Goal: Information Seeking & Learning: Learn about a topic

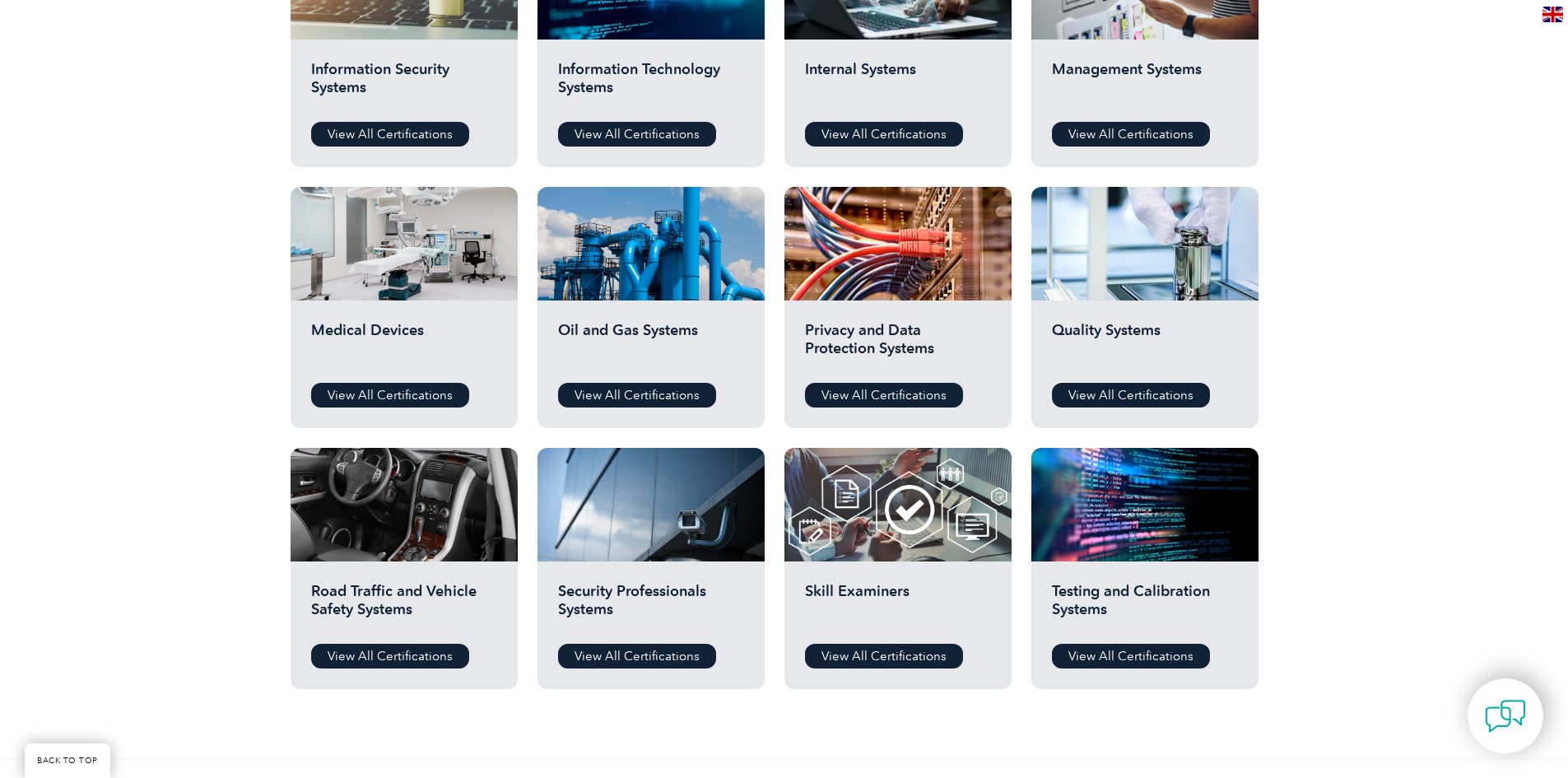
scroll to position [988, 0]
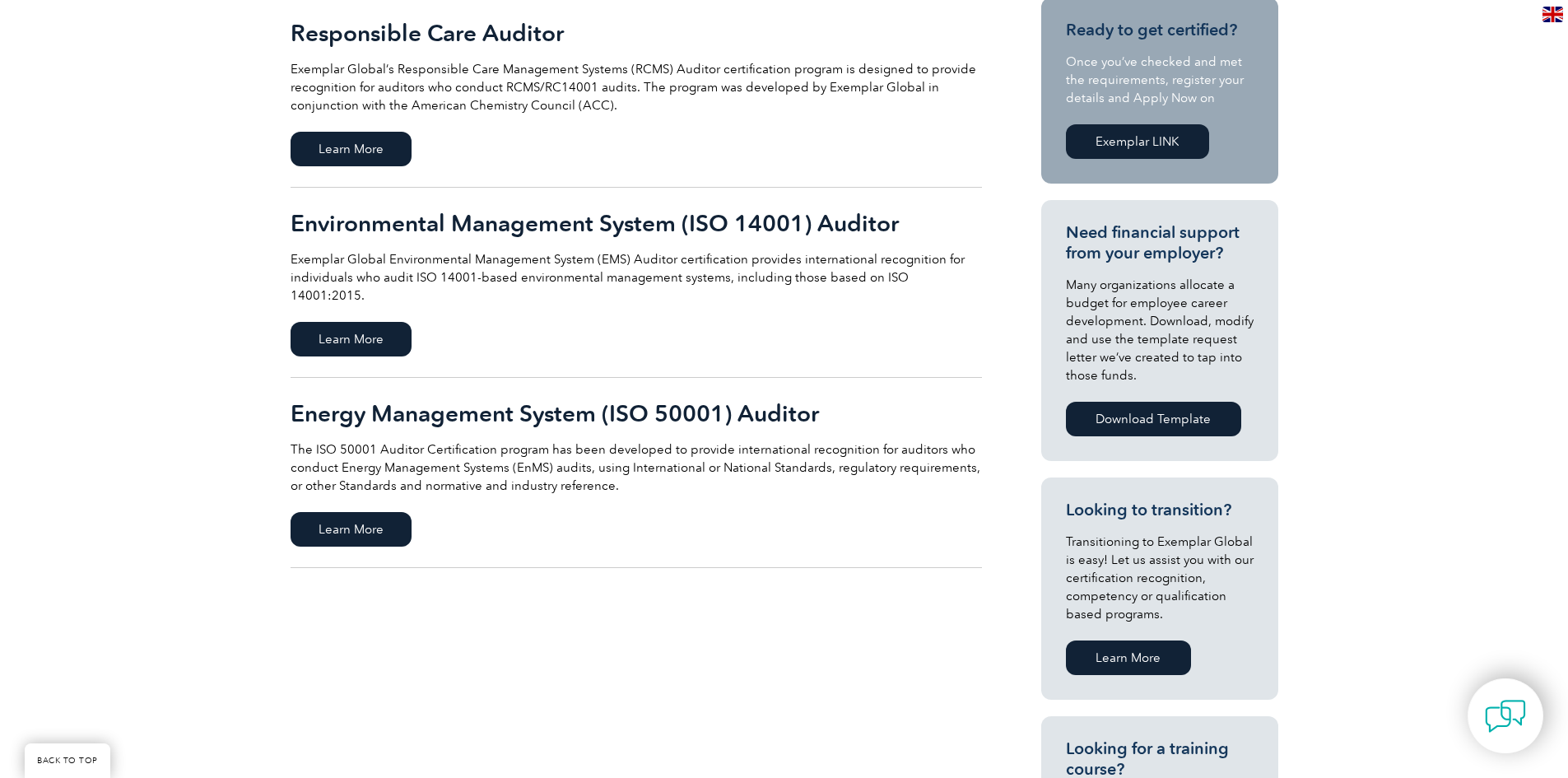
scroll to position [156, 0]
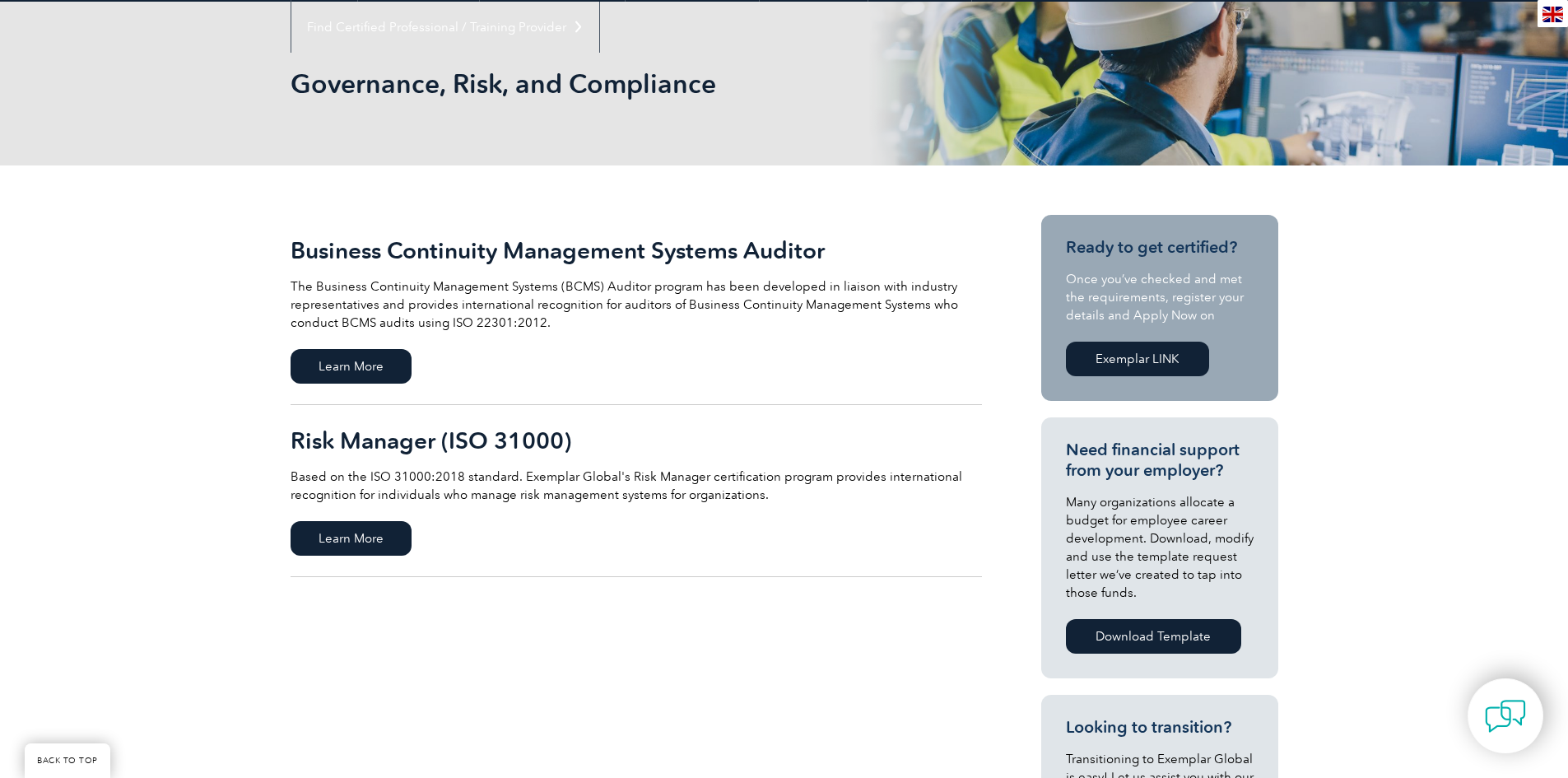
scroll to position [247, 0]
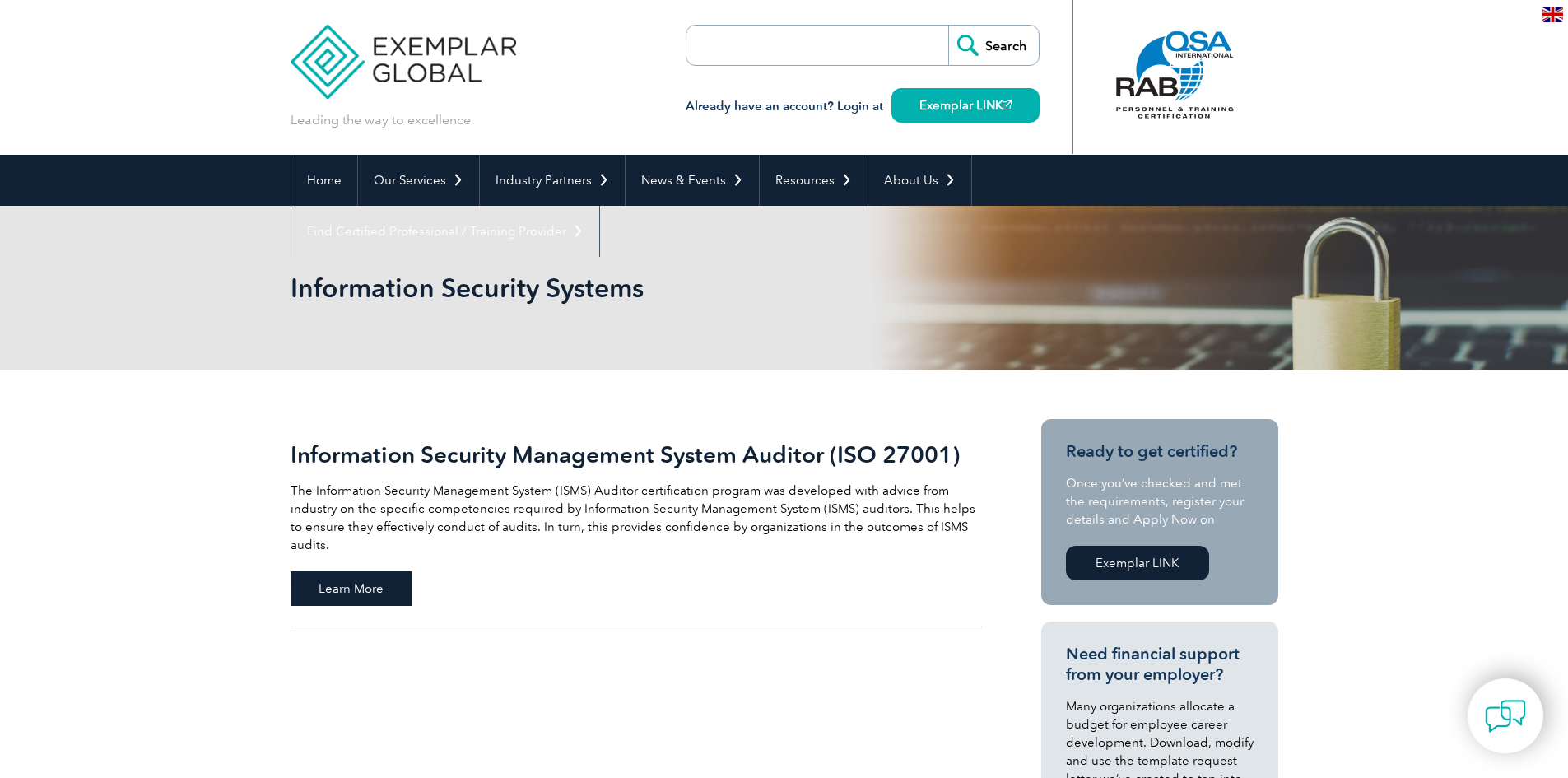
click at [344, 572] on span "Learn More" at bounding box center [351, 589] width 121 height 35
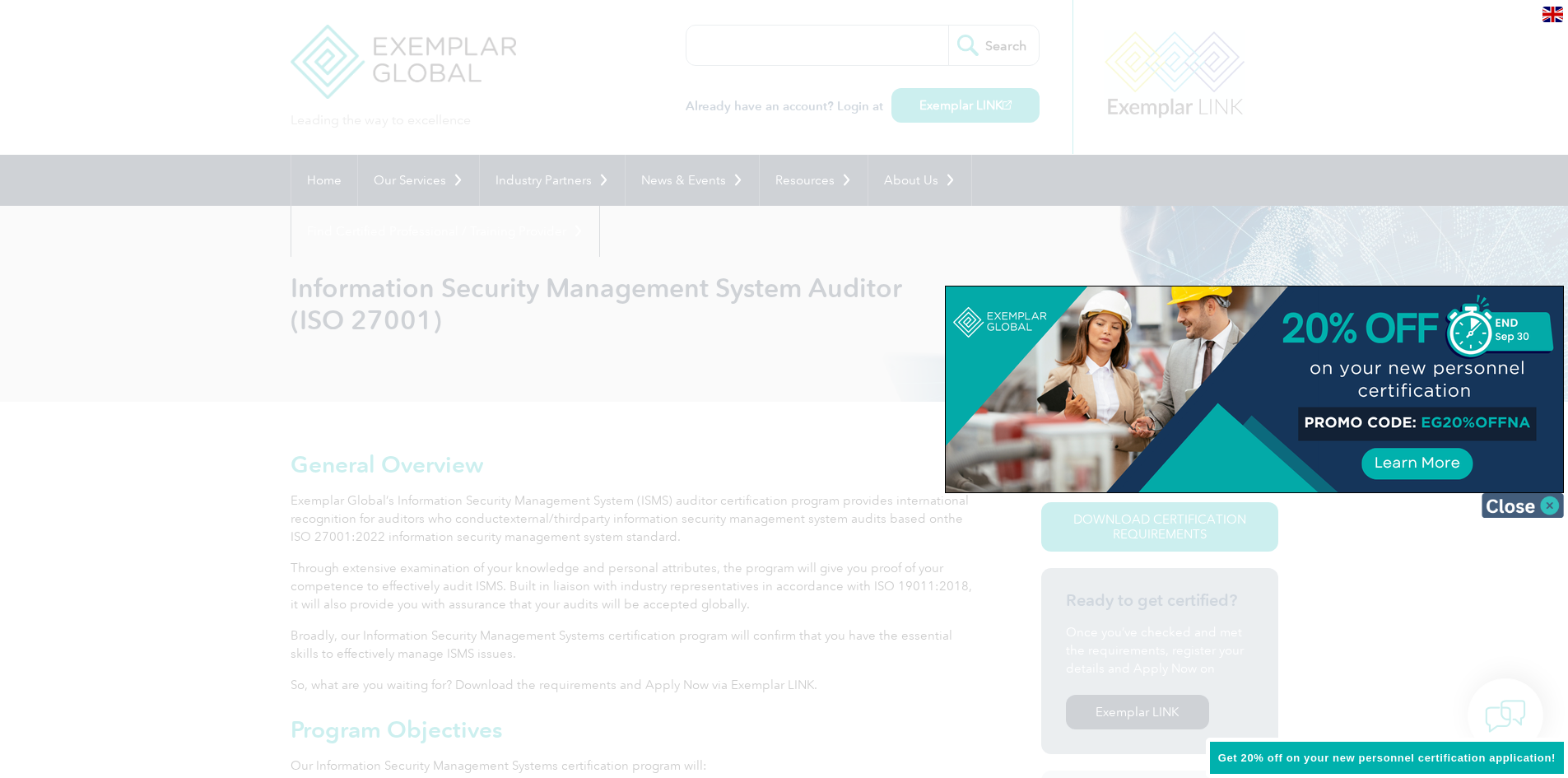
click at [1548, 503] on img at bounding box center [1523, 505] width 83 height 25
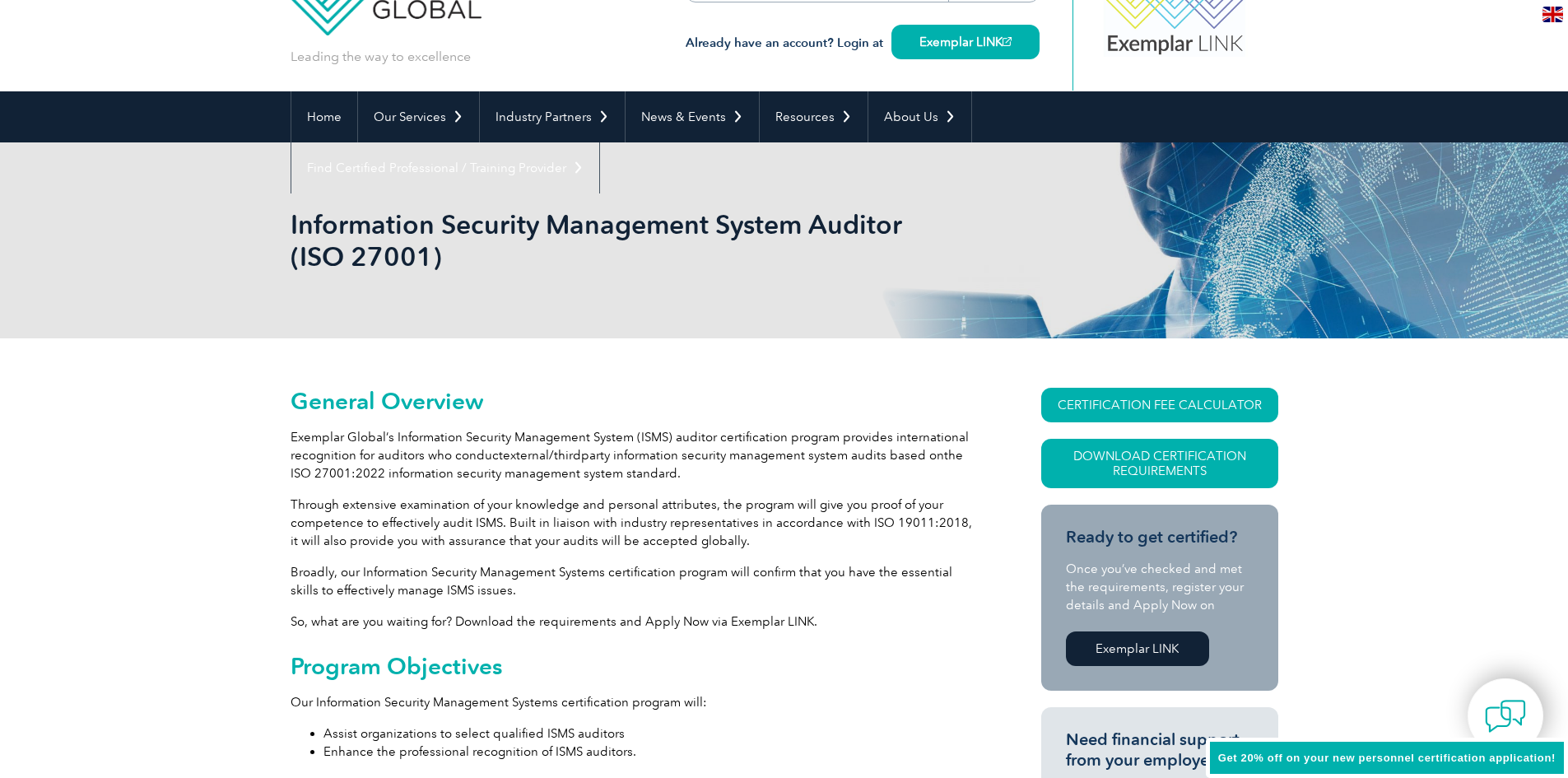
scroll to position [83, 0]
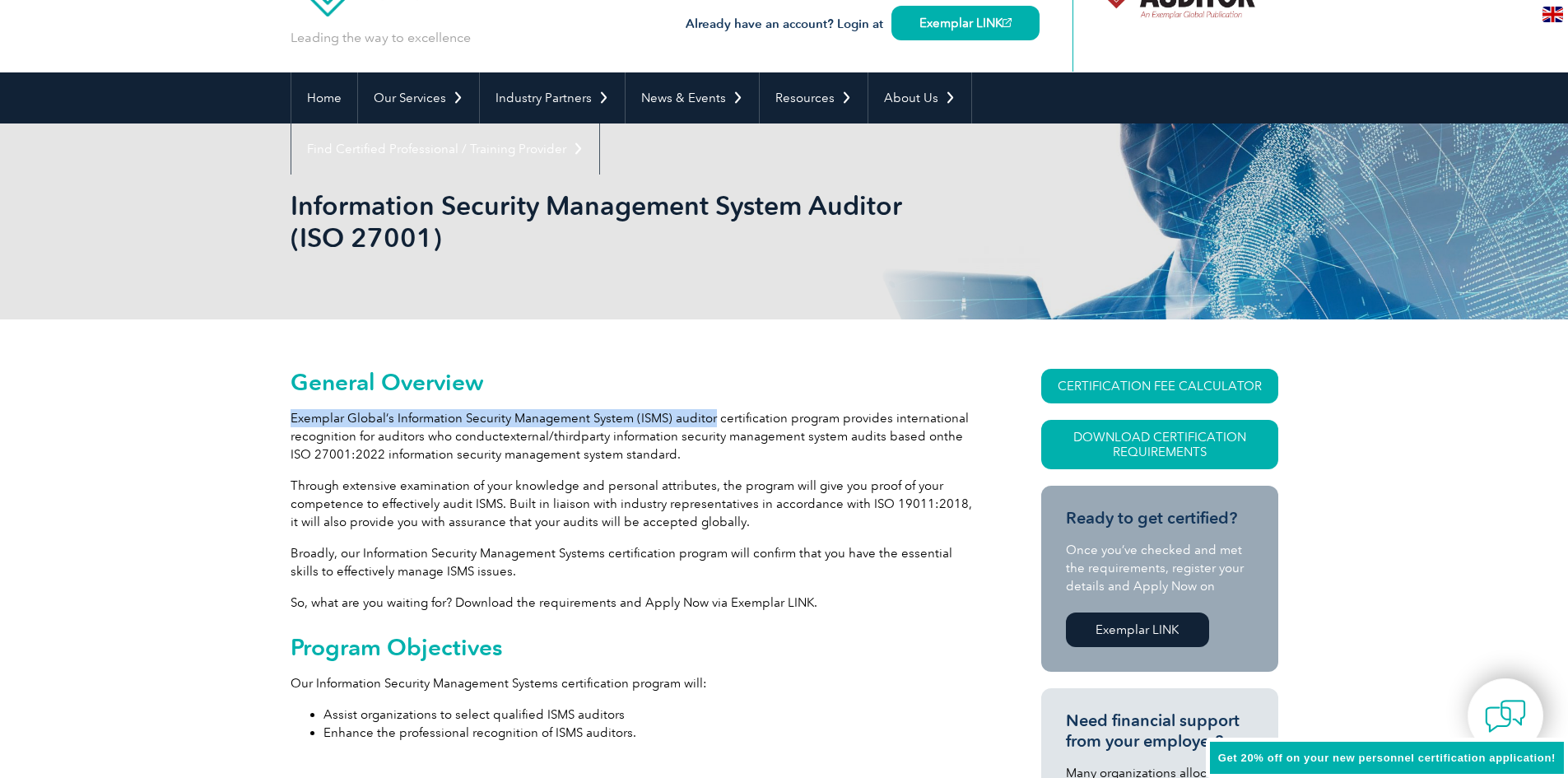
drag, startPoint x: 292, startPoint y: 418, endPoint x: 713, endPoint y: 420, distance: 421.0
click at [713, 420] on p "Exemplar Global’s Information Security Management System (ISMS) auditor certifi…" at bounding box center [636, 436] width 692 height 55
copy p "Exemplar Global’s Information Security Management System (ISMS) auditor"
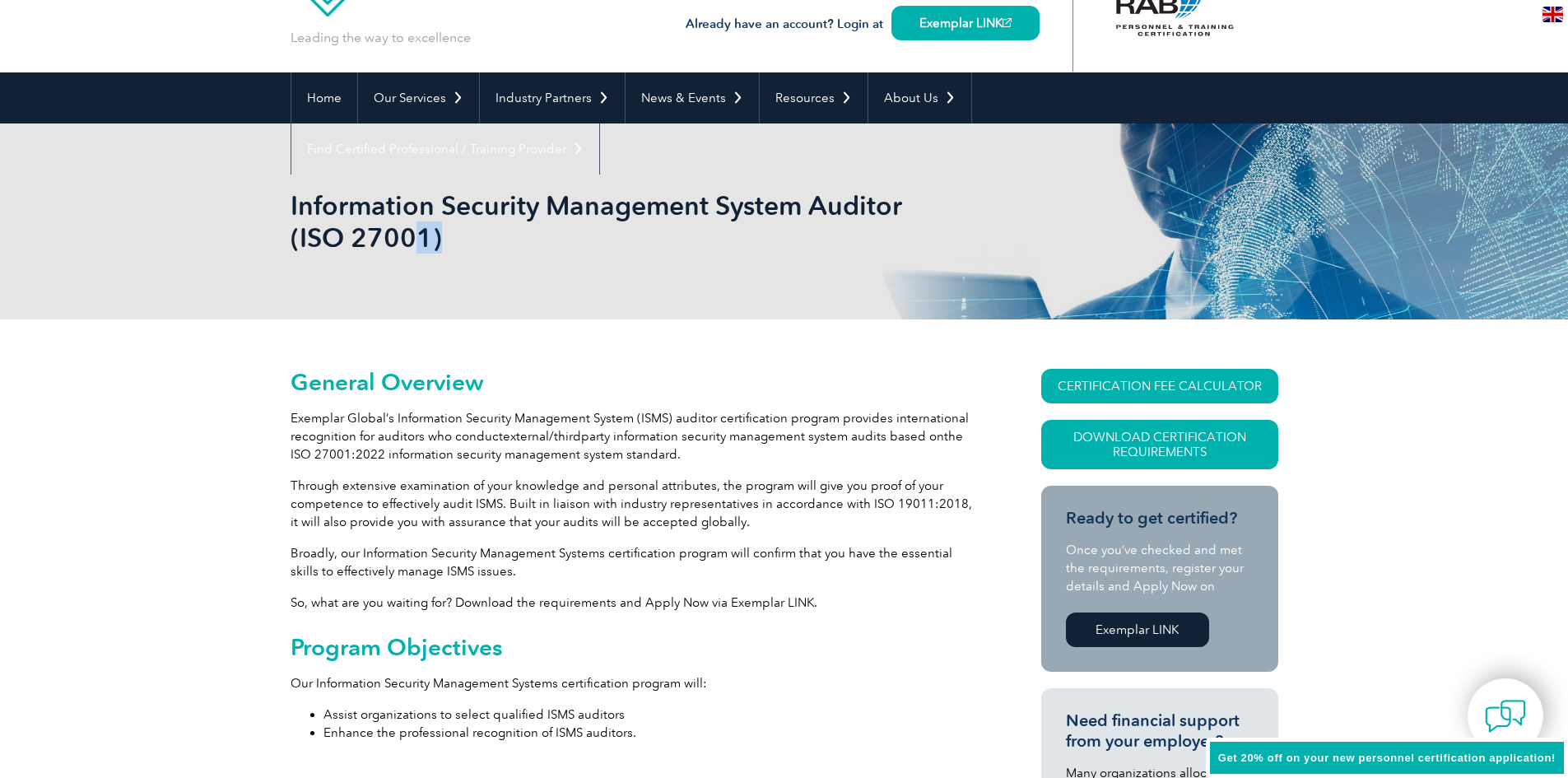
drag, startPoint x: 276, startPoint y: 191, endPoint x: 411, endPoint y: 230, distance: 140.5
click at [410, 230] on div "Information Security Management System Auditor (ISO 27001)" at bounding box center [784, 222] width 1568 height 196
click at [375, 215] on h1 "Information Security Management System Auditor (ISO 27001)" at bounding box center [606, 221] width 632 height 64
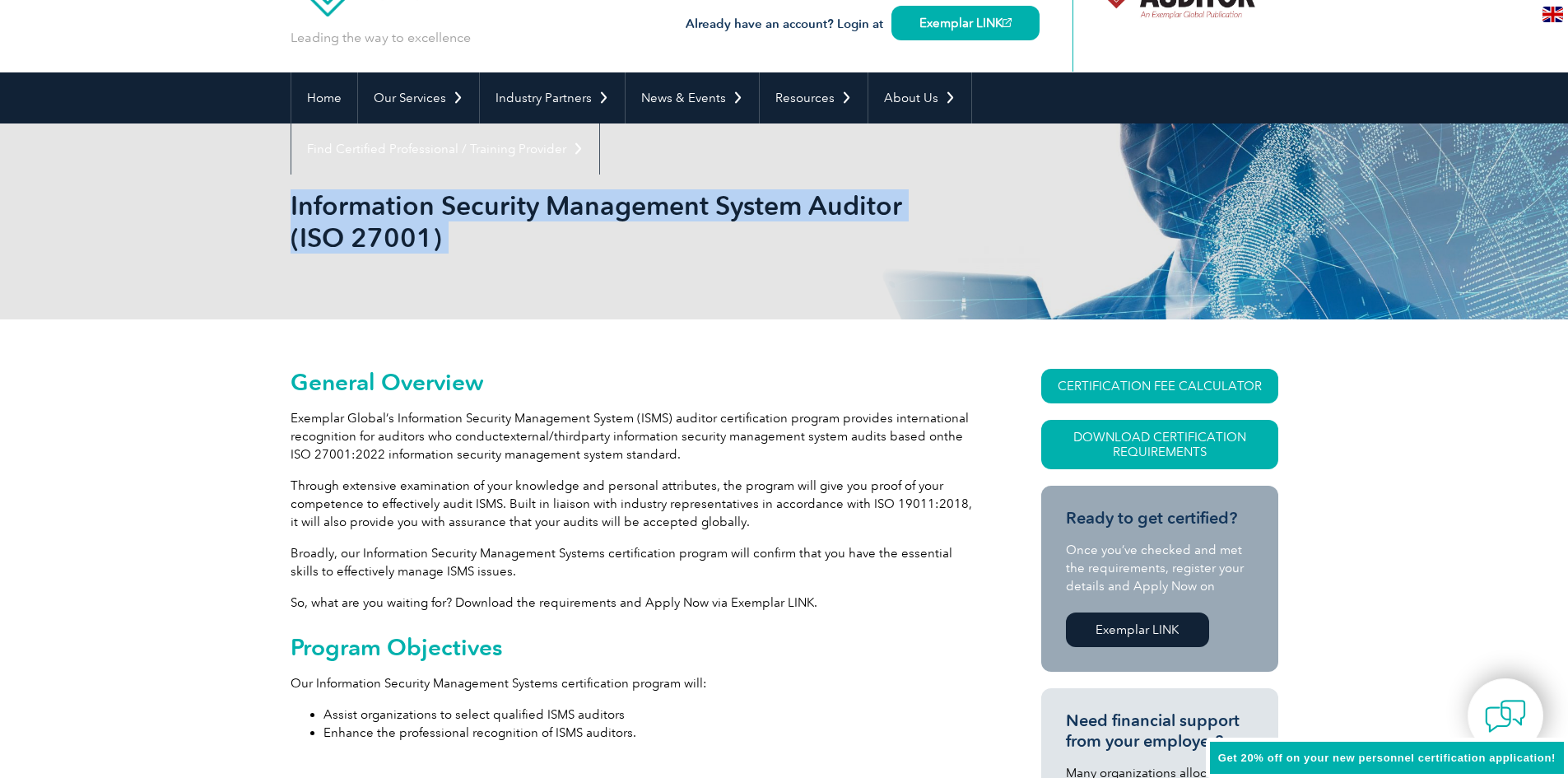
click at [375, 215] on h1 "Information Security Management System Auditor (ISO 27001)" at bounding box center [606, 221] width 632 height 64
copy body "Information Security Management System Auditor (ISO 27001)"
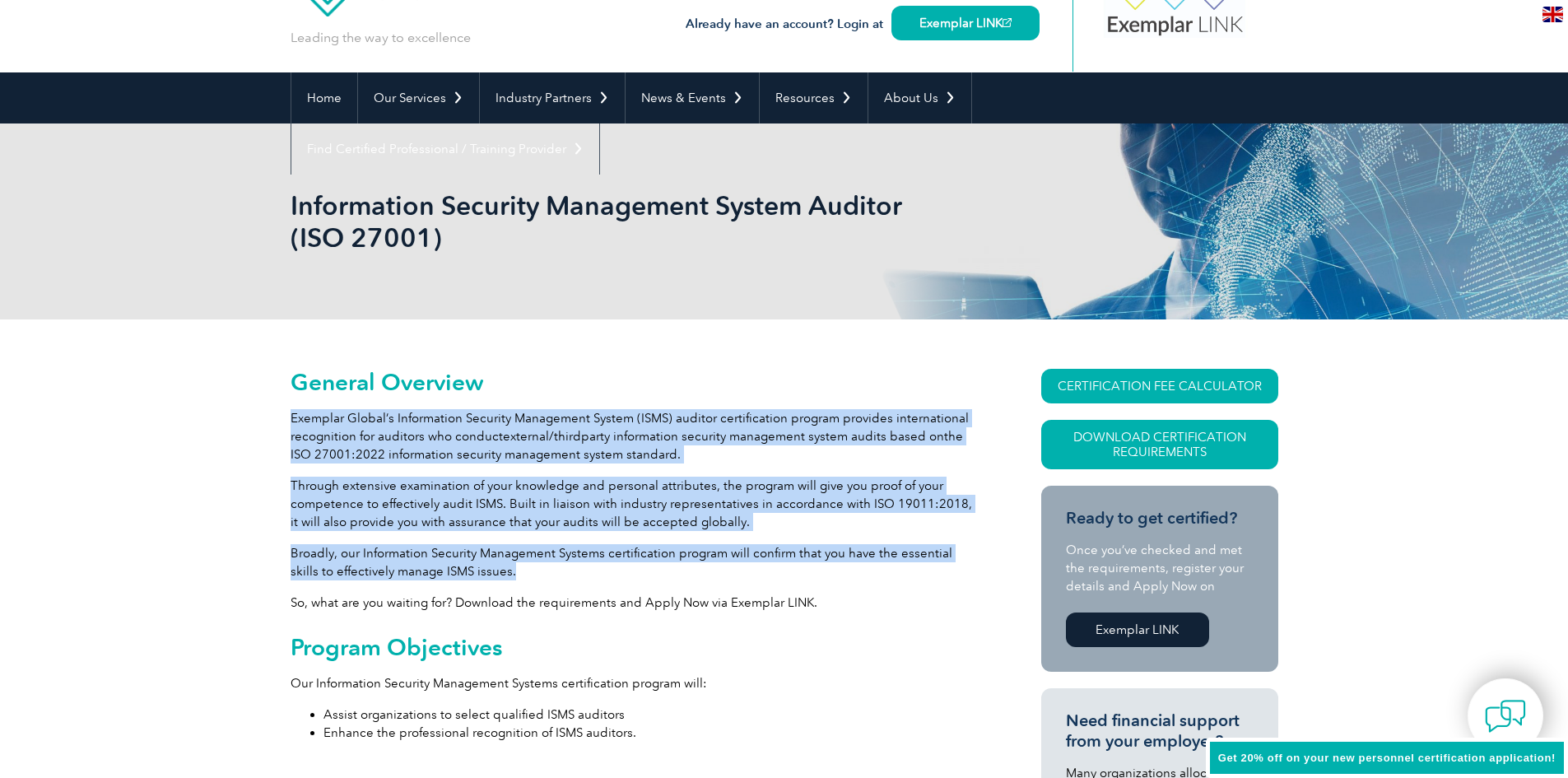
drag, startPoint x: 291, startPoint y: 421, endPoint x: 489, endPoint y: 568, distance: 246.6
copy div "Exemplar Global’s Information Security Management System (ISMS) auditor certifi…"
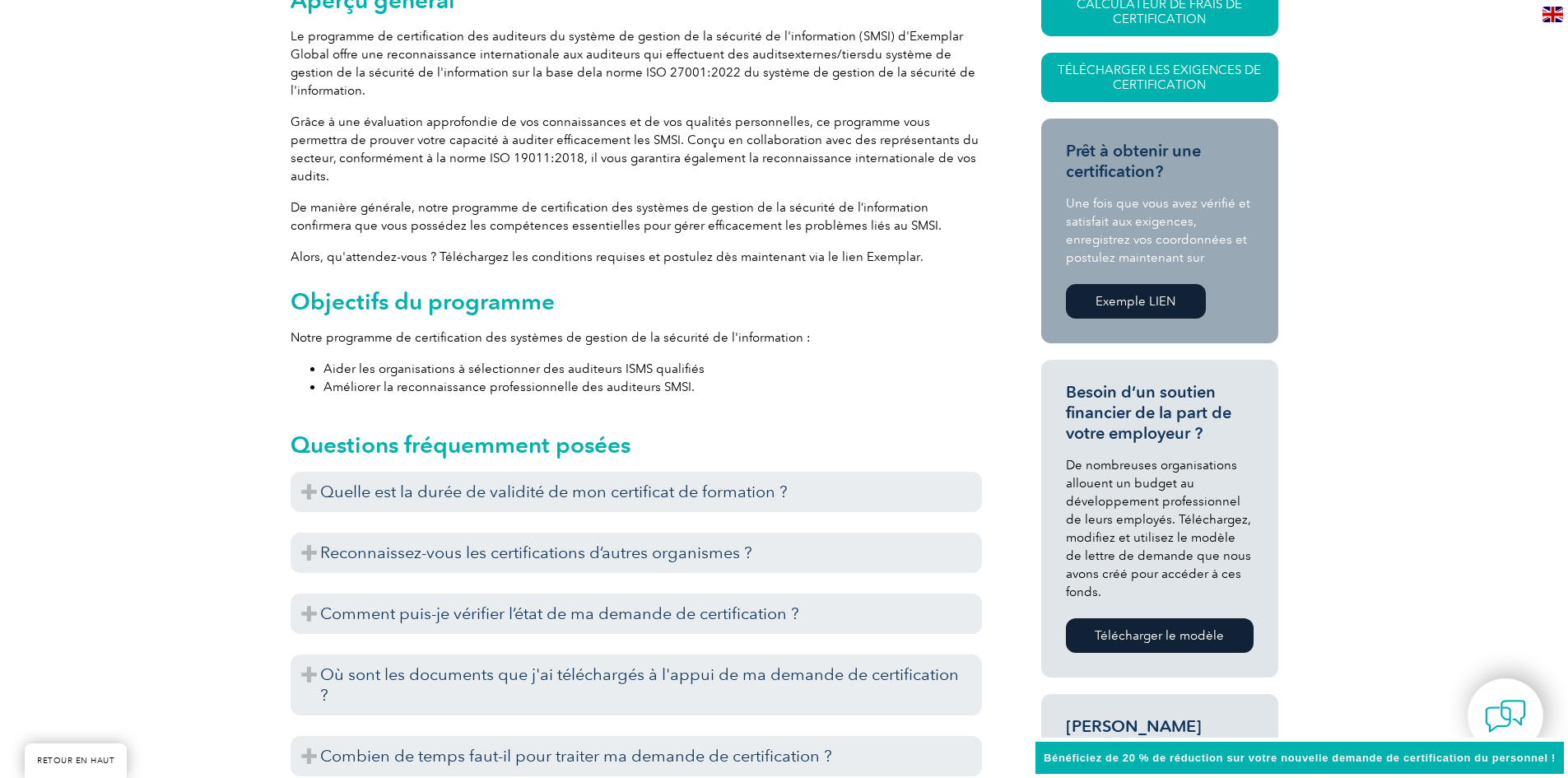
scroll to position [494, 0]
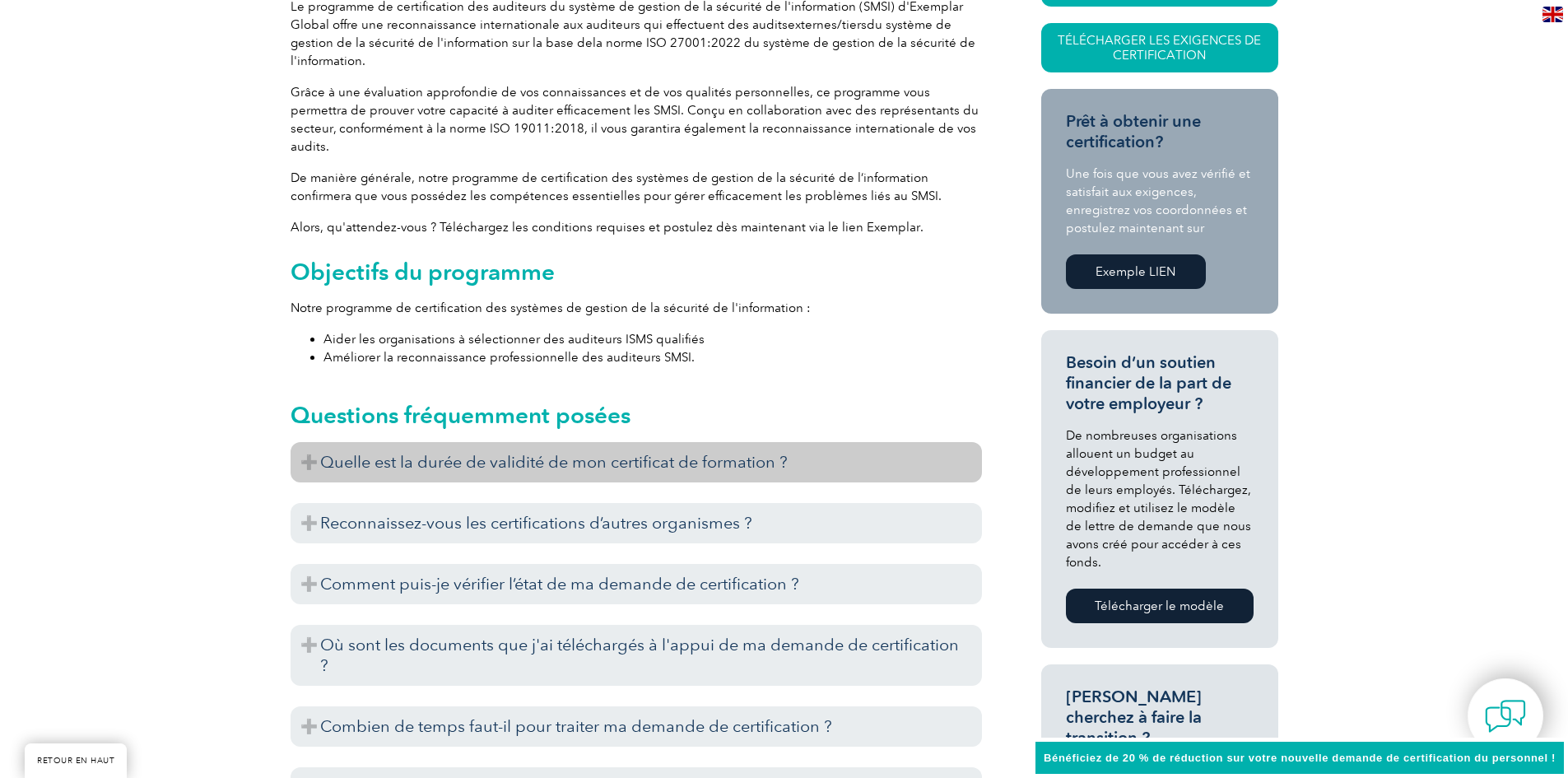
click at [709, 452] on font "Quelle est la durée de validité de mon certificat de formation ?" at bounding box center [554, 462] width 468 height 20
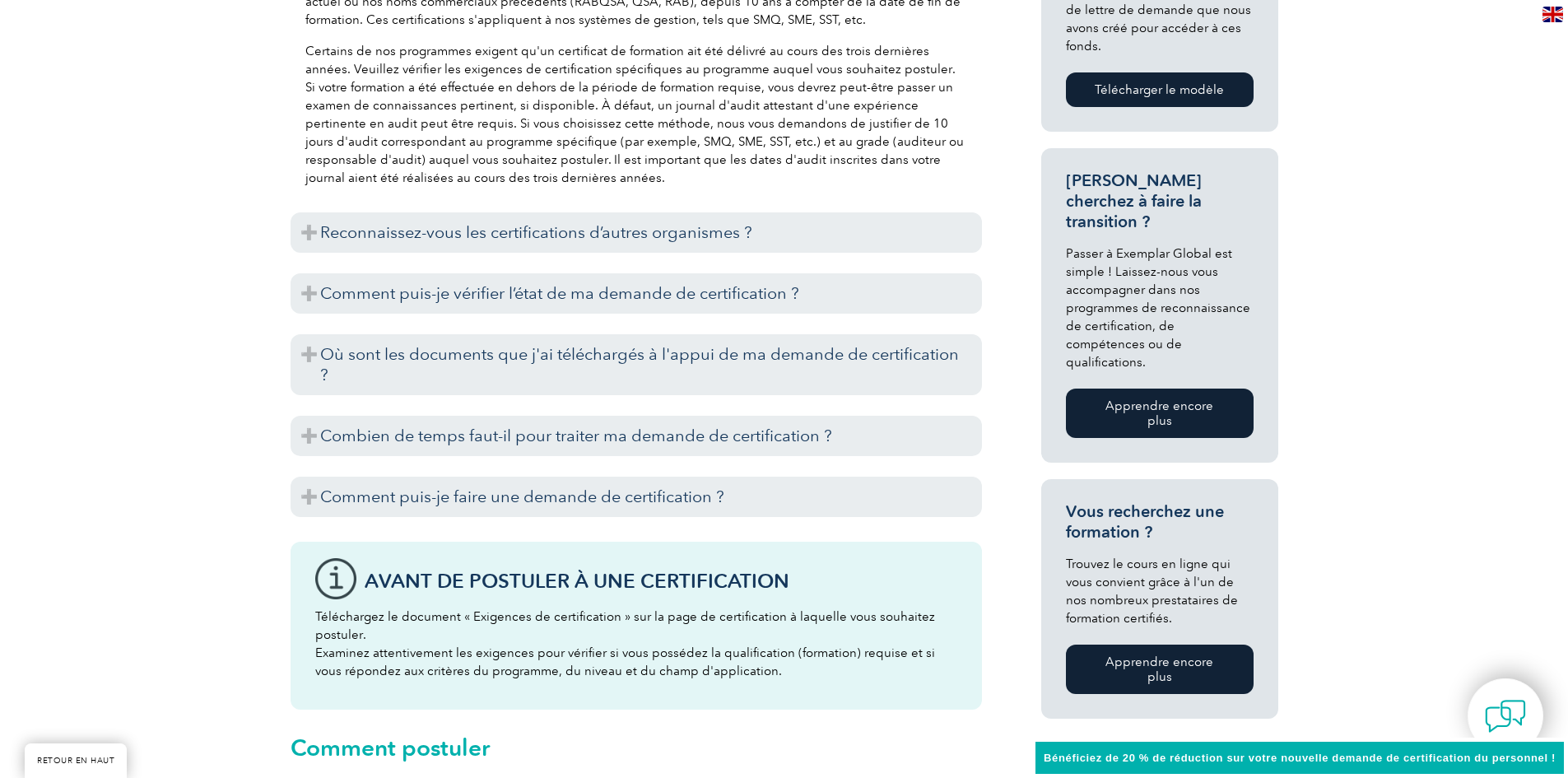
scroll to position [988, 0]
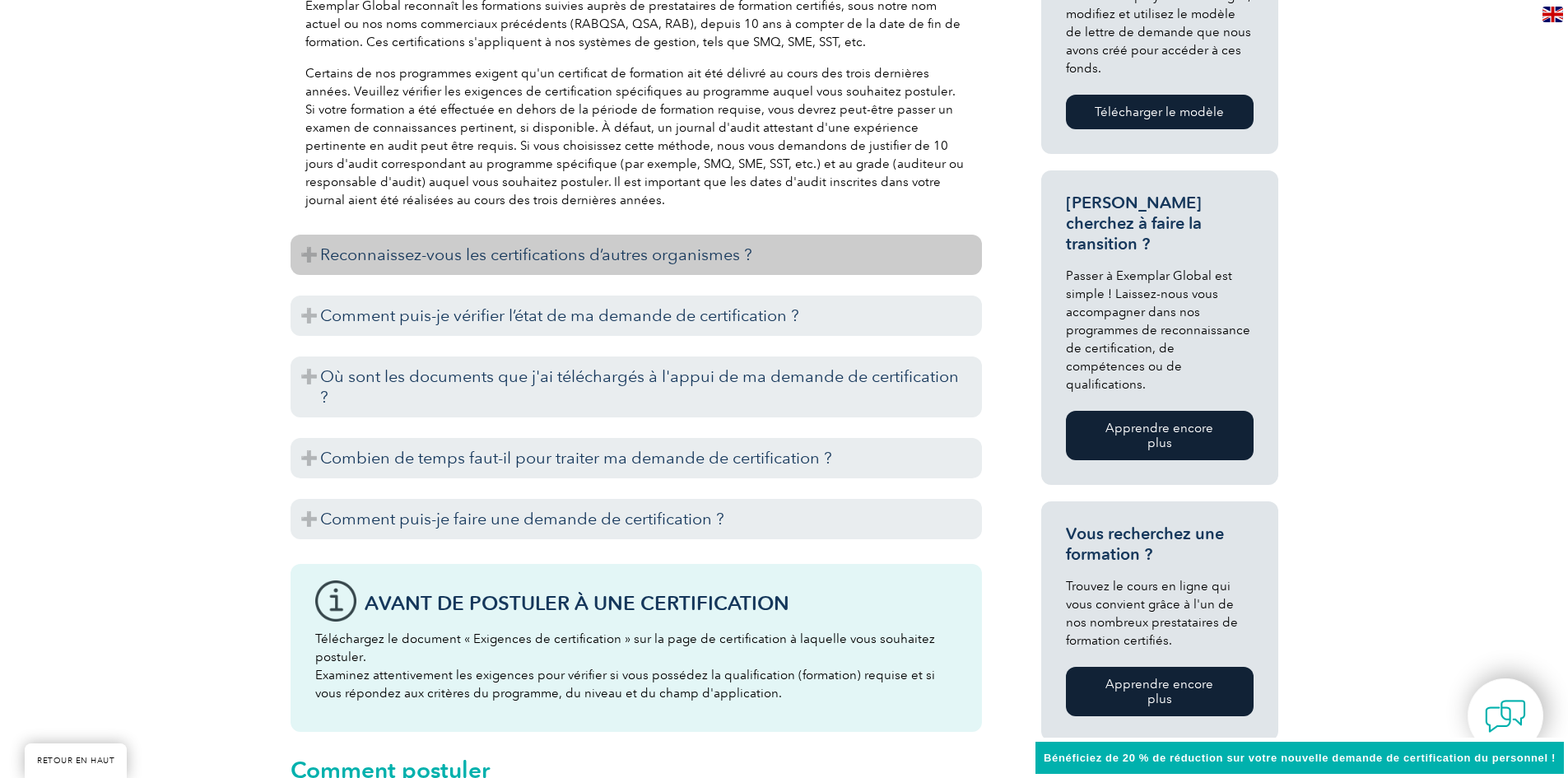
click at [654, 245] on font "Reconnaissez-vous les certifications d’autres organismes ?" at bounding box center [536, 254] width 432 height 20
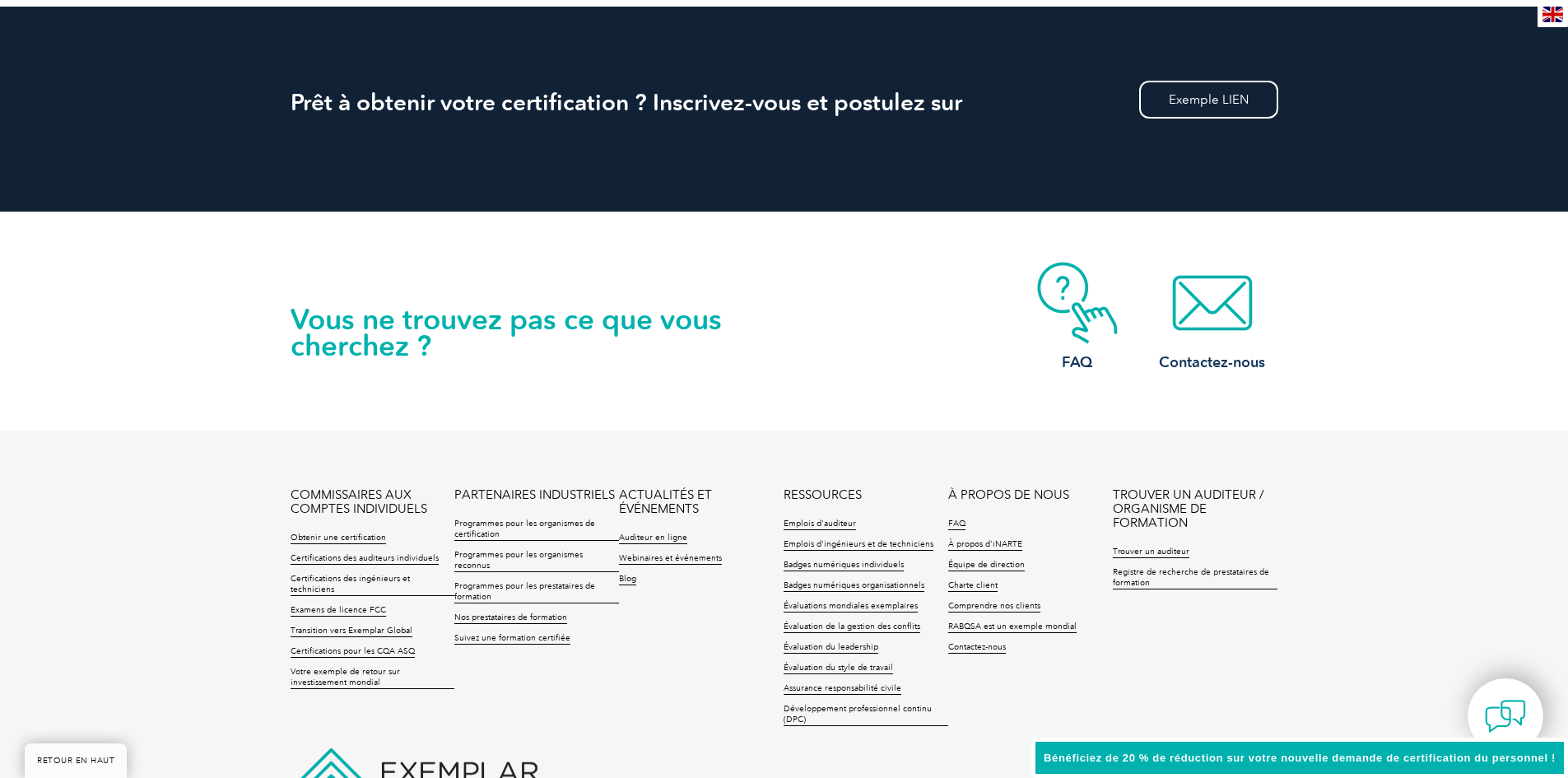
scroll to position [2365, 0]
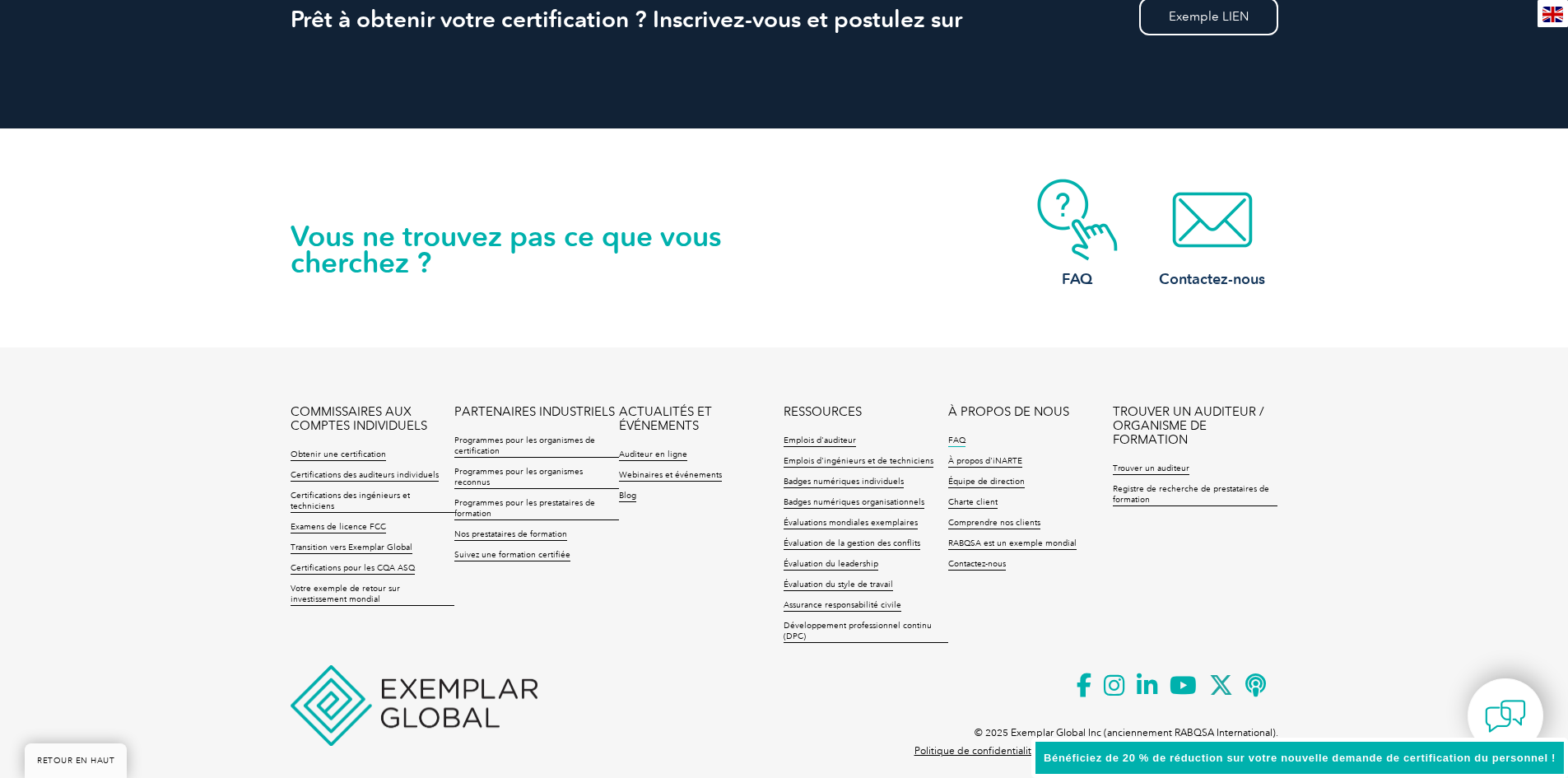
click at [954, 435] on font "FAQ" at bounding box center [956, 441] width 17 height 10
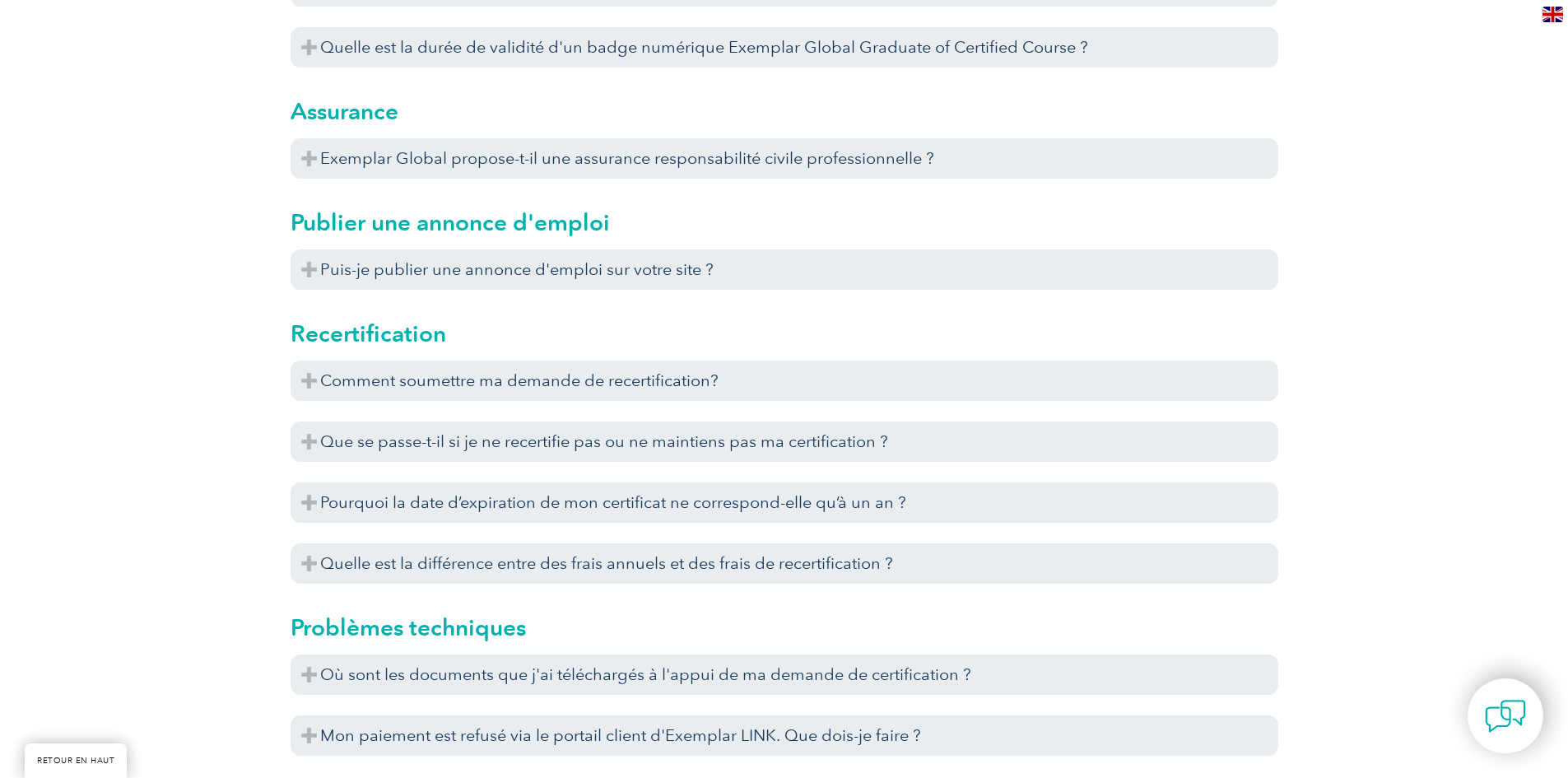
scroll to position [4942, 0]
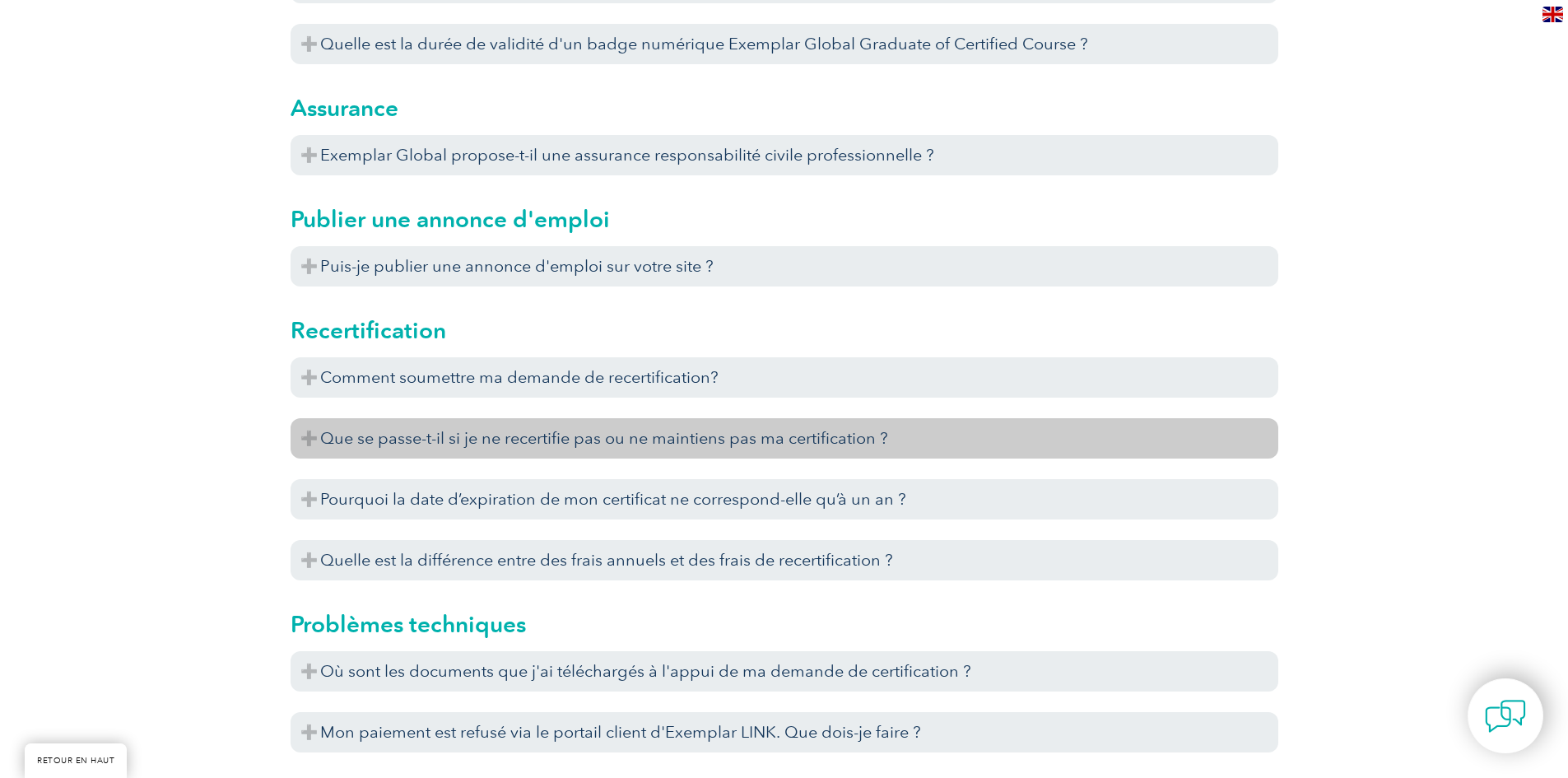
click at [501, 429] on font "Que se passe-t-il si je ne recertifie pas ou ne maintiens pas ma certification ?" at bounding box center [604, 438] width 568 height 20
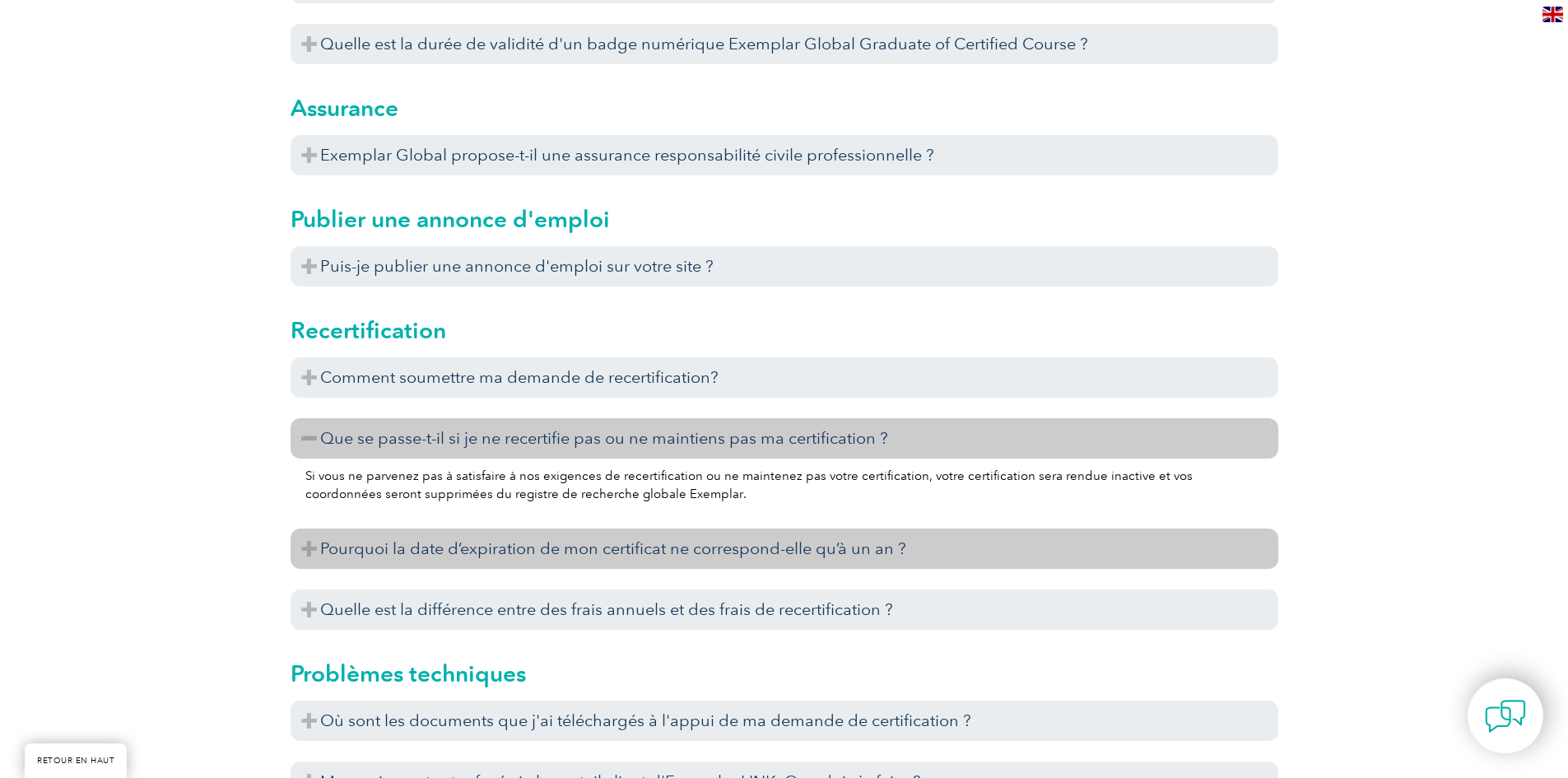
click at [574, 539] on font "Pourquoi la date d’expiration de mon certificat ne correspond-elle qu’à un an ?" at bounding box center [613, 548] width 586 height 20
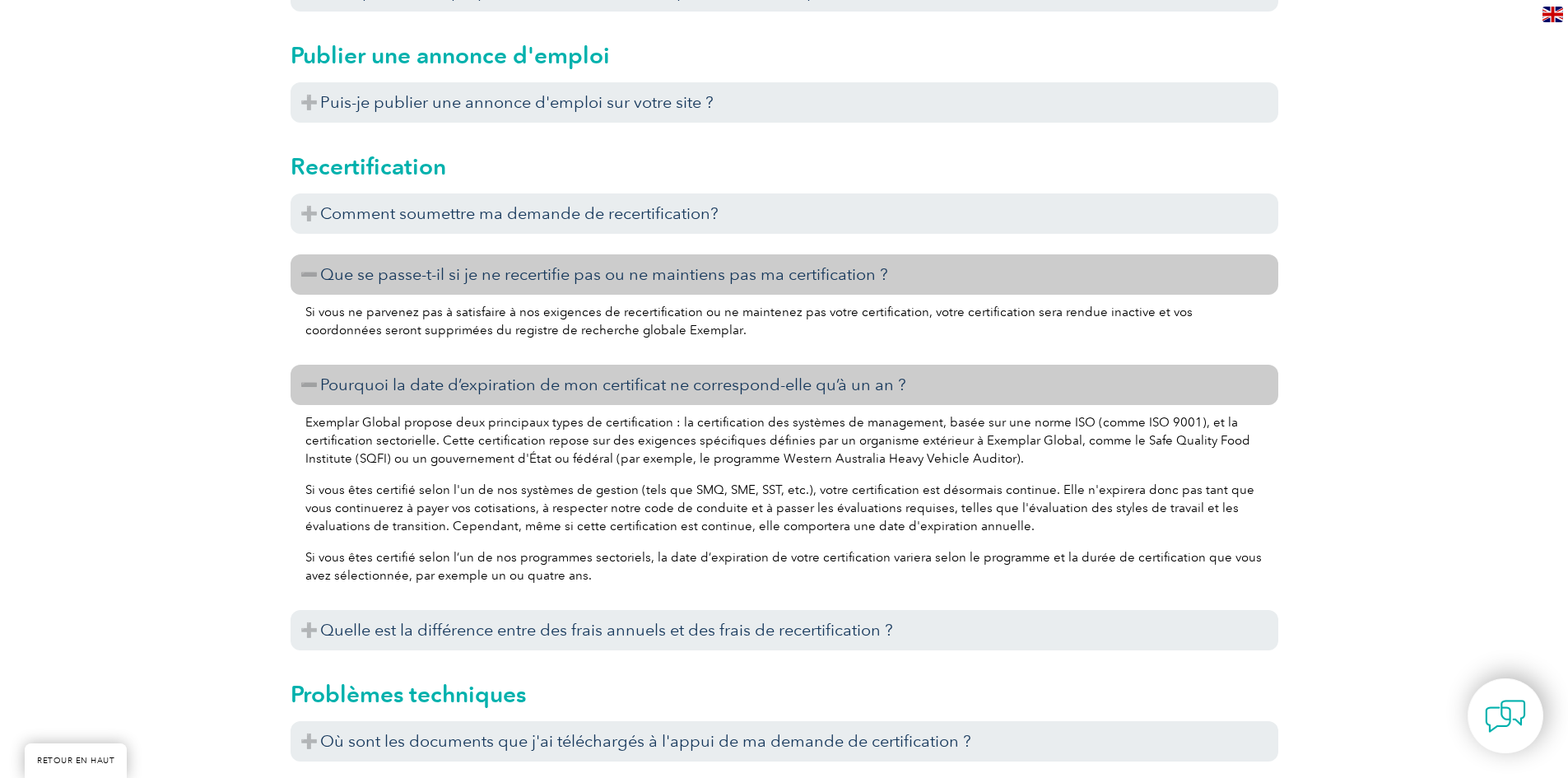
scroll to position [5107, 0]
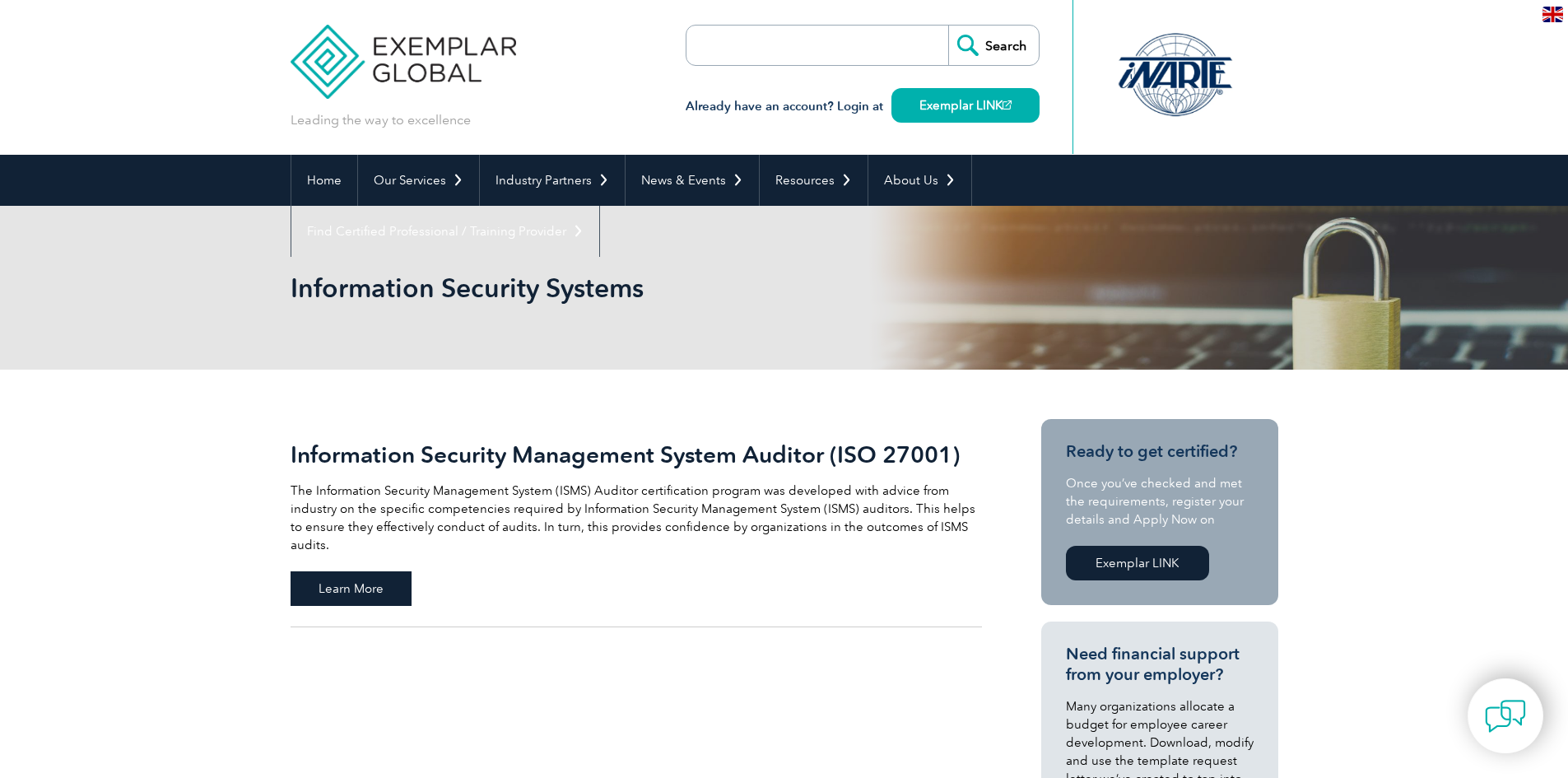
click at [348, 572] on span "Learn More" at bounding box center [351, 589] width 121 height 35
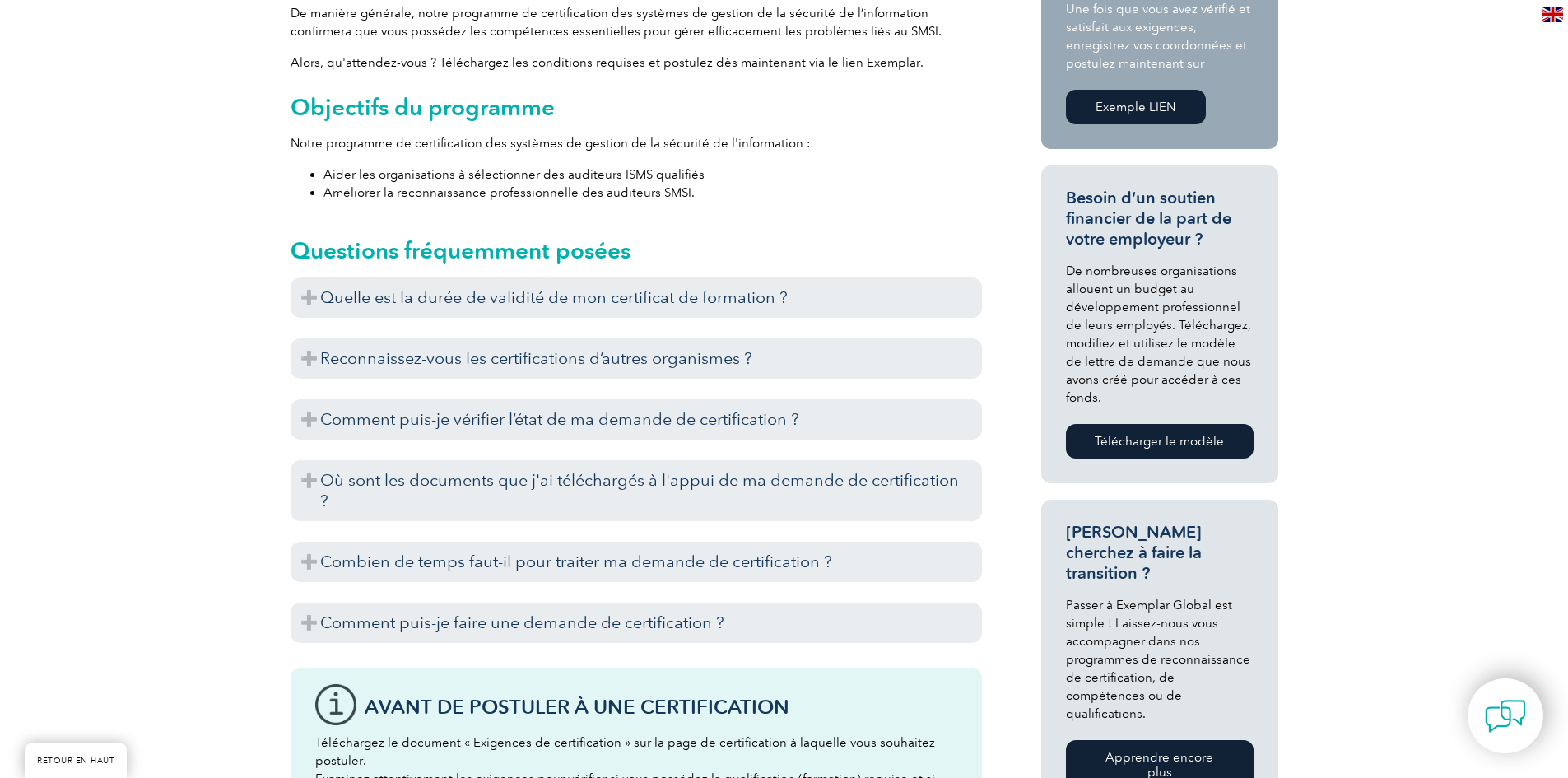
scroll to position [688, 0]
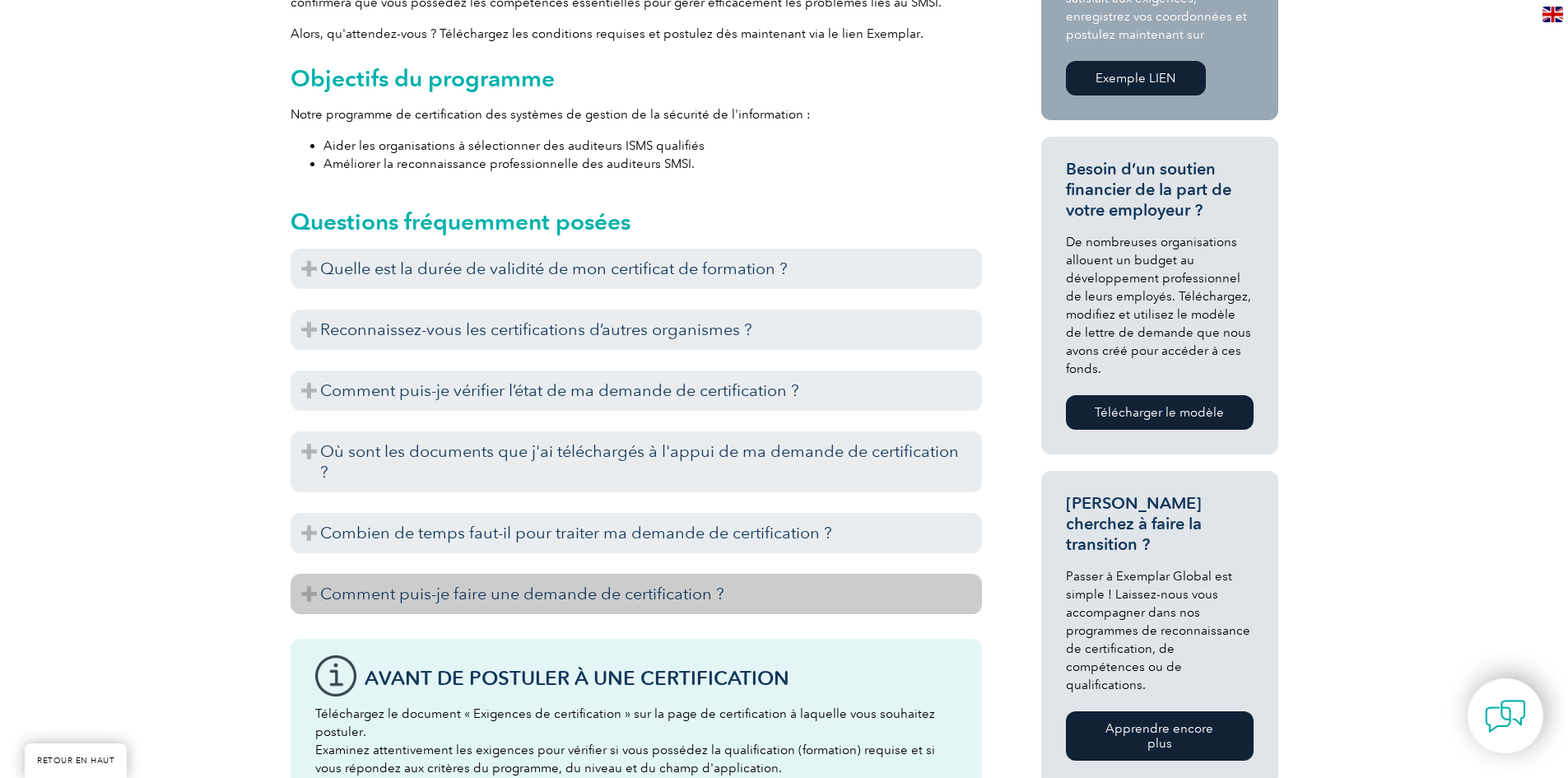
click at [309, 584] on h3 "Comment puis-je faire une demande de certification ?" at bounding box center [636, 594] width 692 height 40
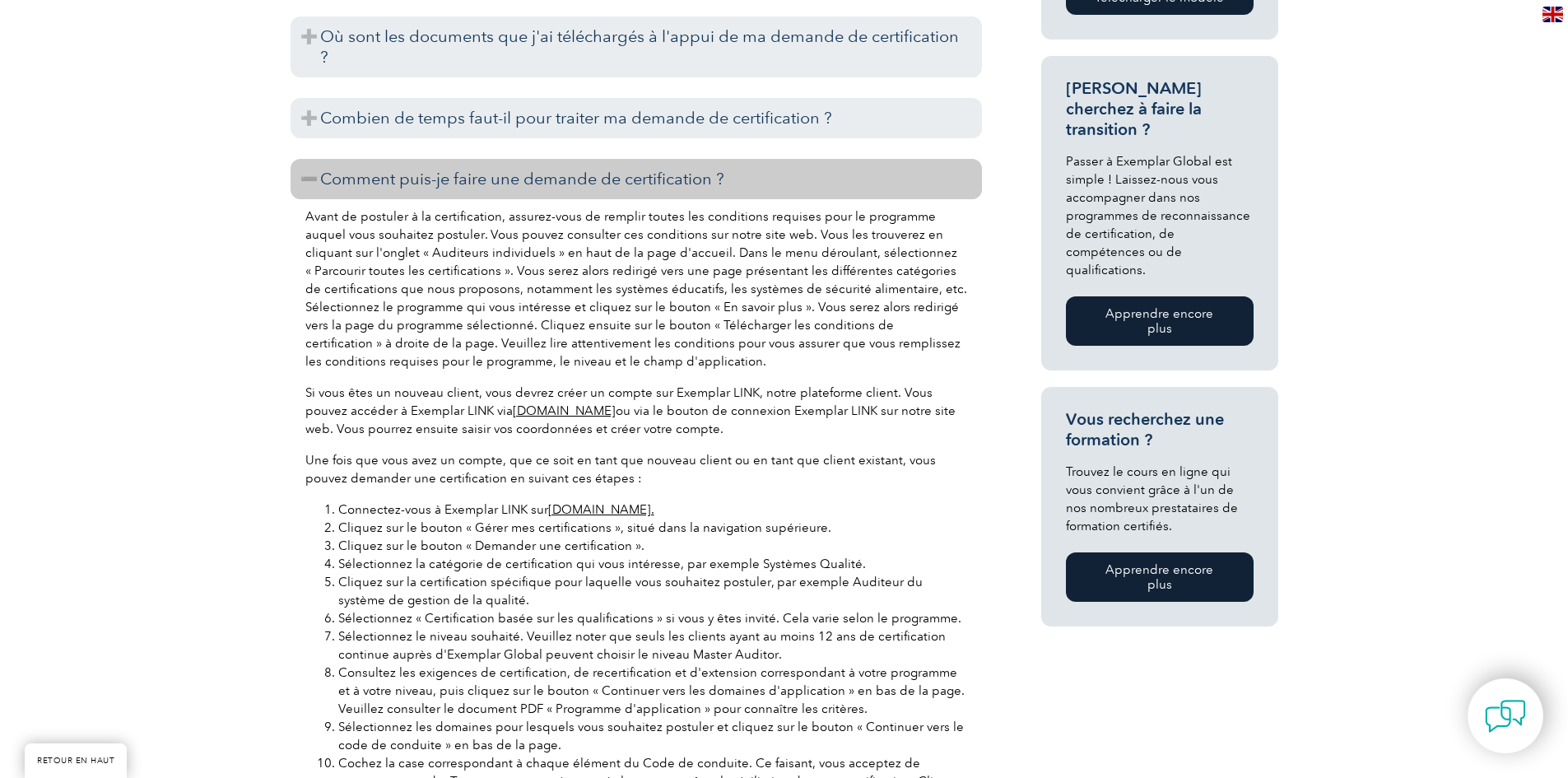
scroll to position [1099, 0]
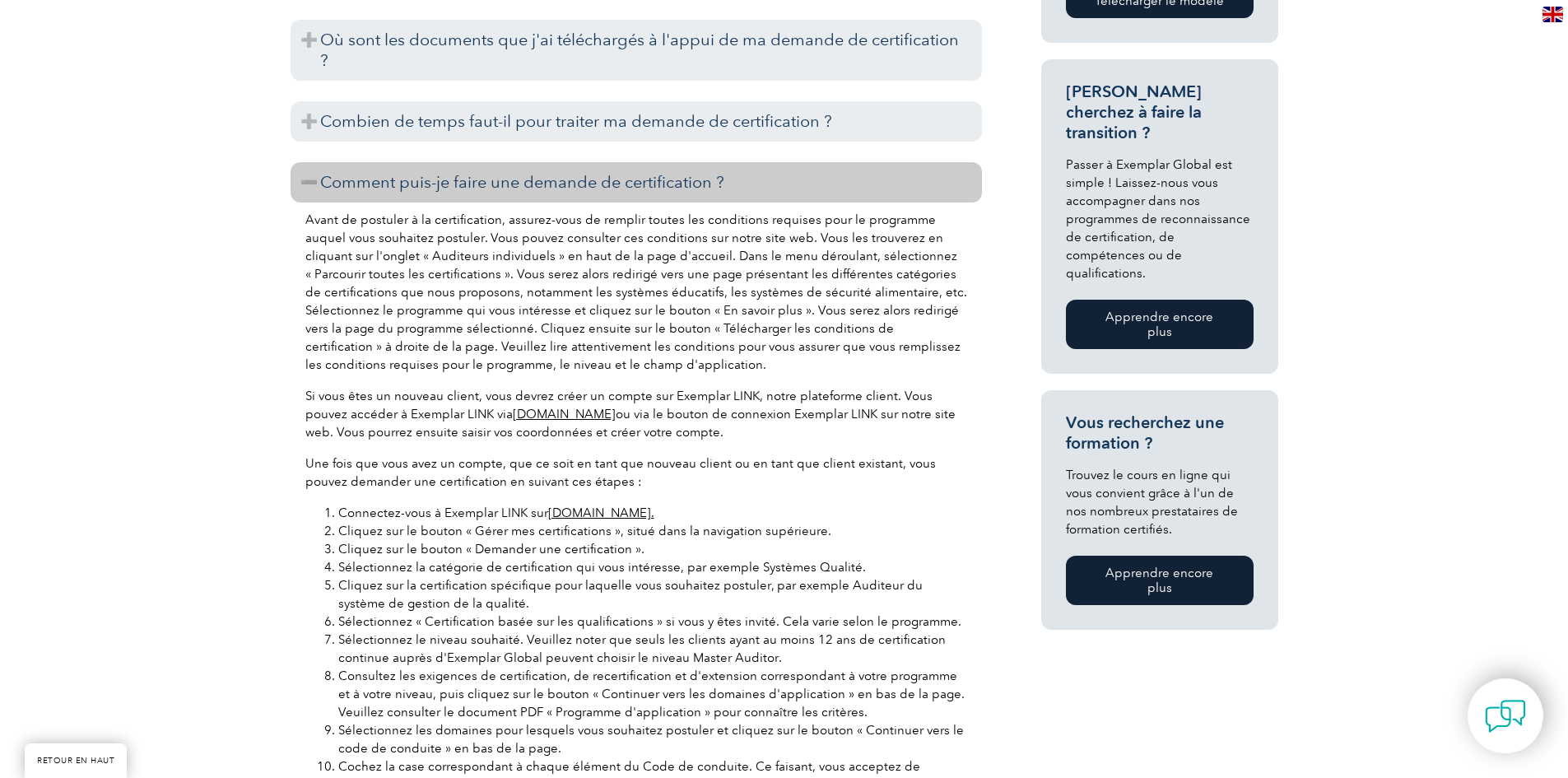
click at [539, 172] on font "Comment puis-je faire une demande de certification ?" at bounding box center [522, 182] width 405 height 20
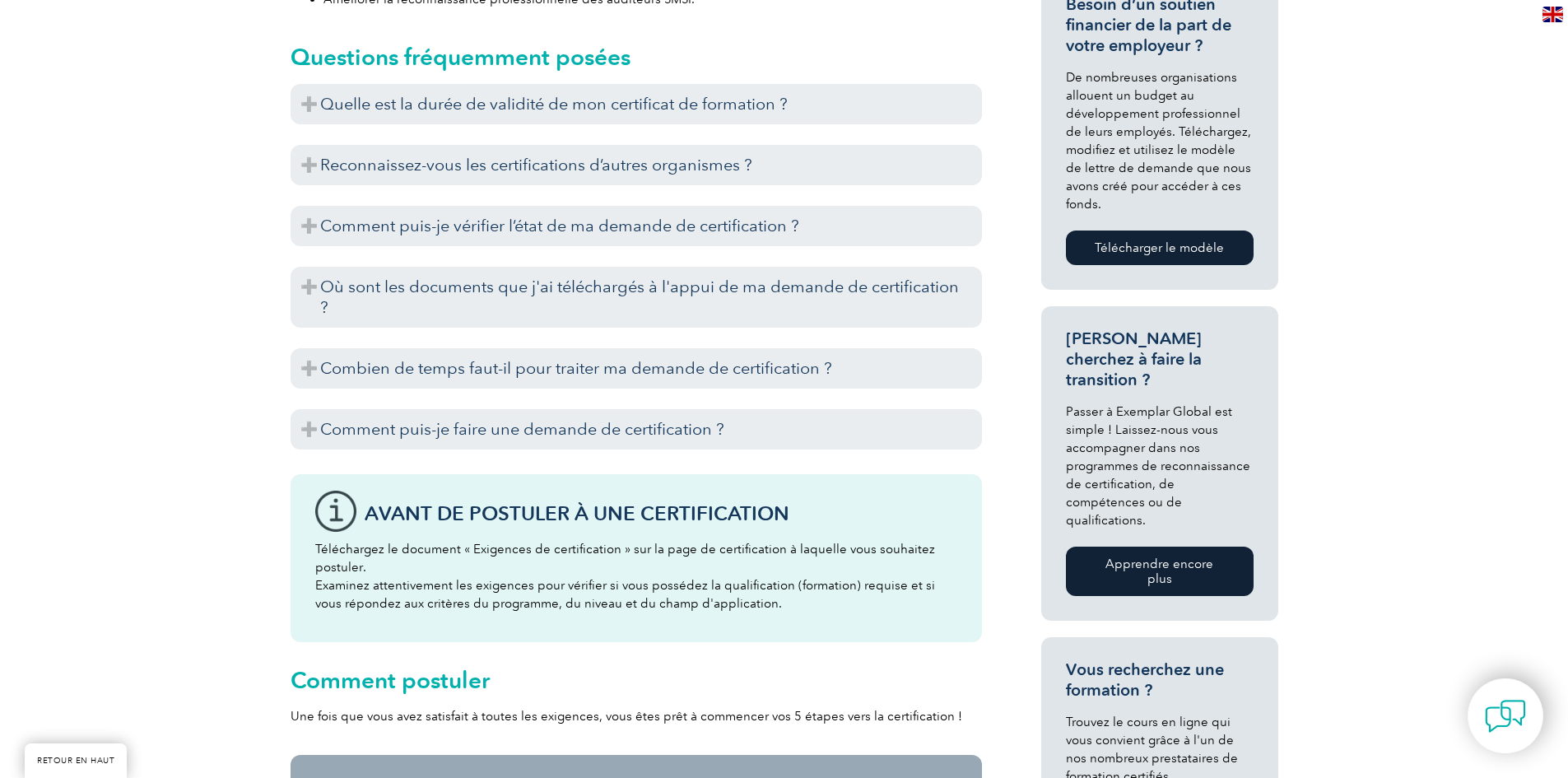
scroll to position [770, 0]
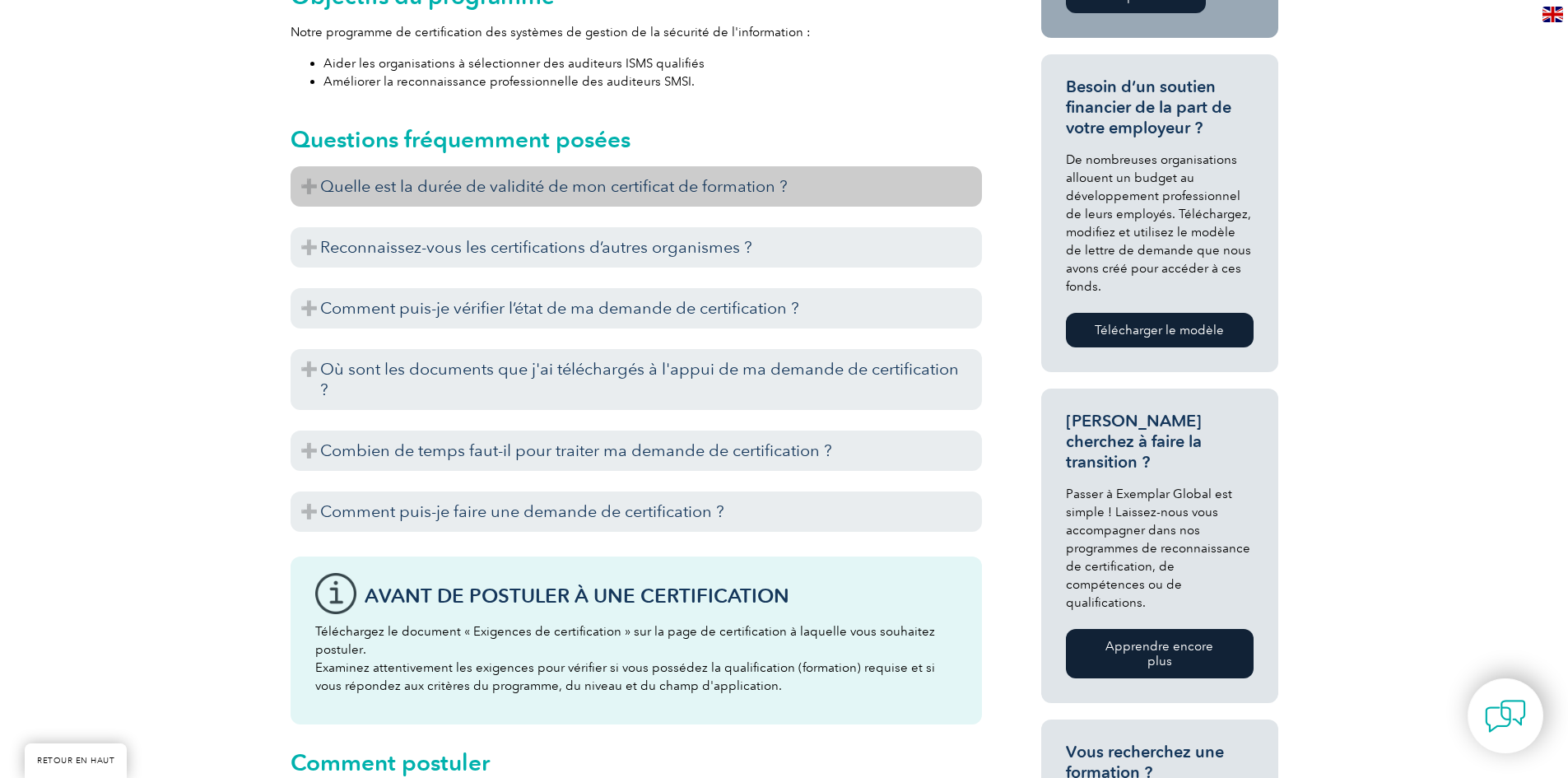
click at [669, 176] on font "Quelle est la durée de validité de mon certificat de formation ?" at bounding box center [554, 186] width 468 height 20
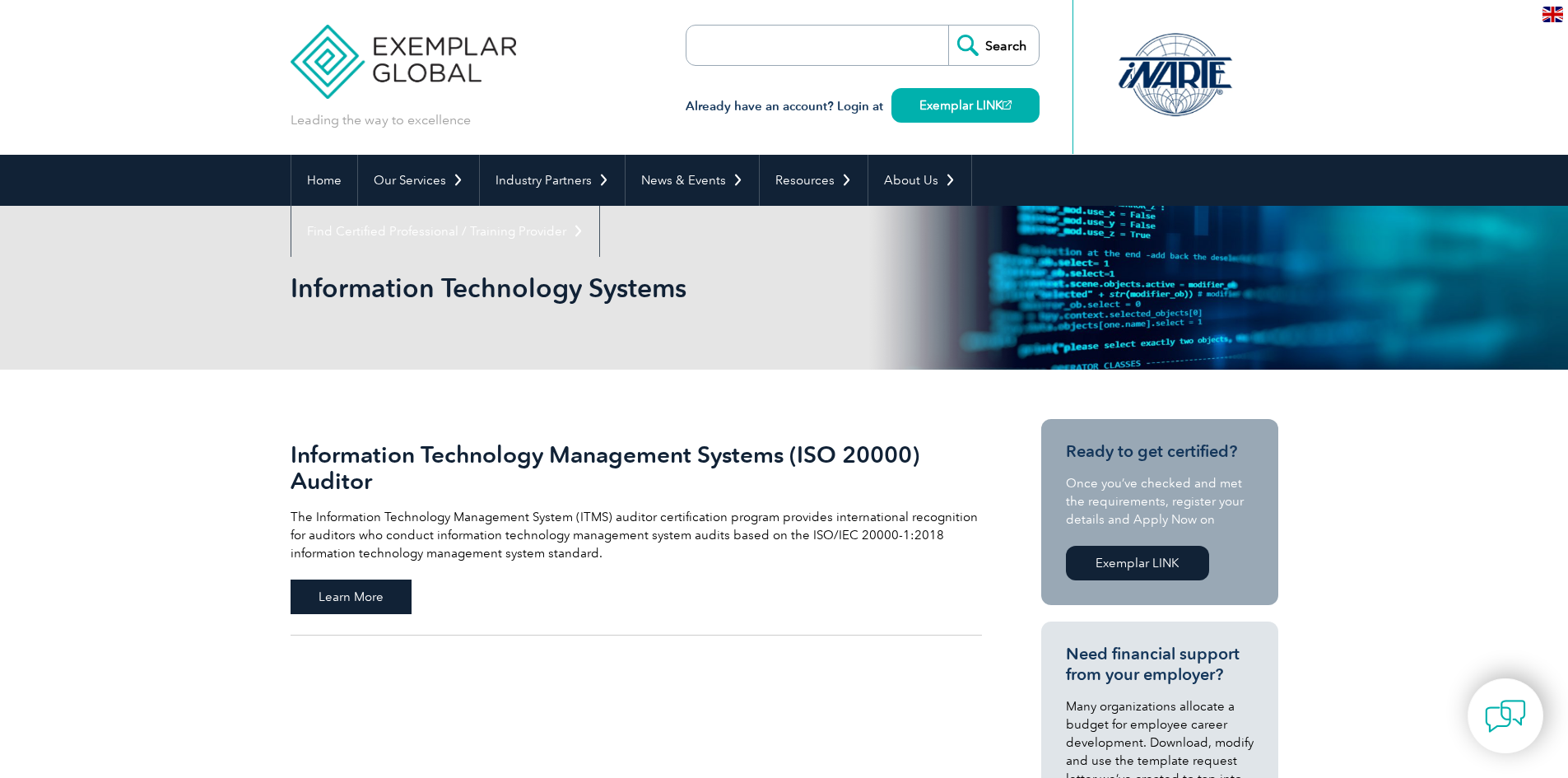
click at [342, 595] on span "Learn More" at bounding box center [351, 596] width 121 height 35
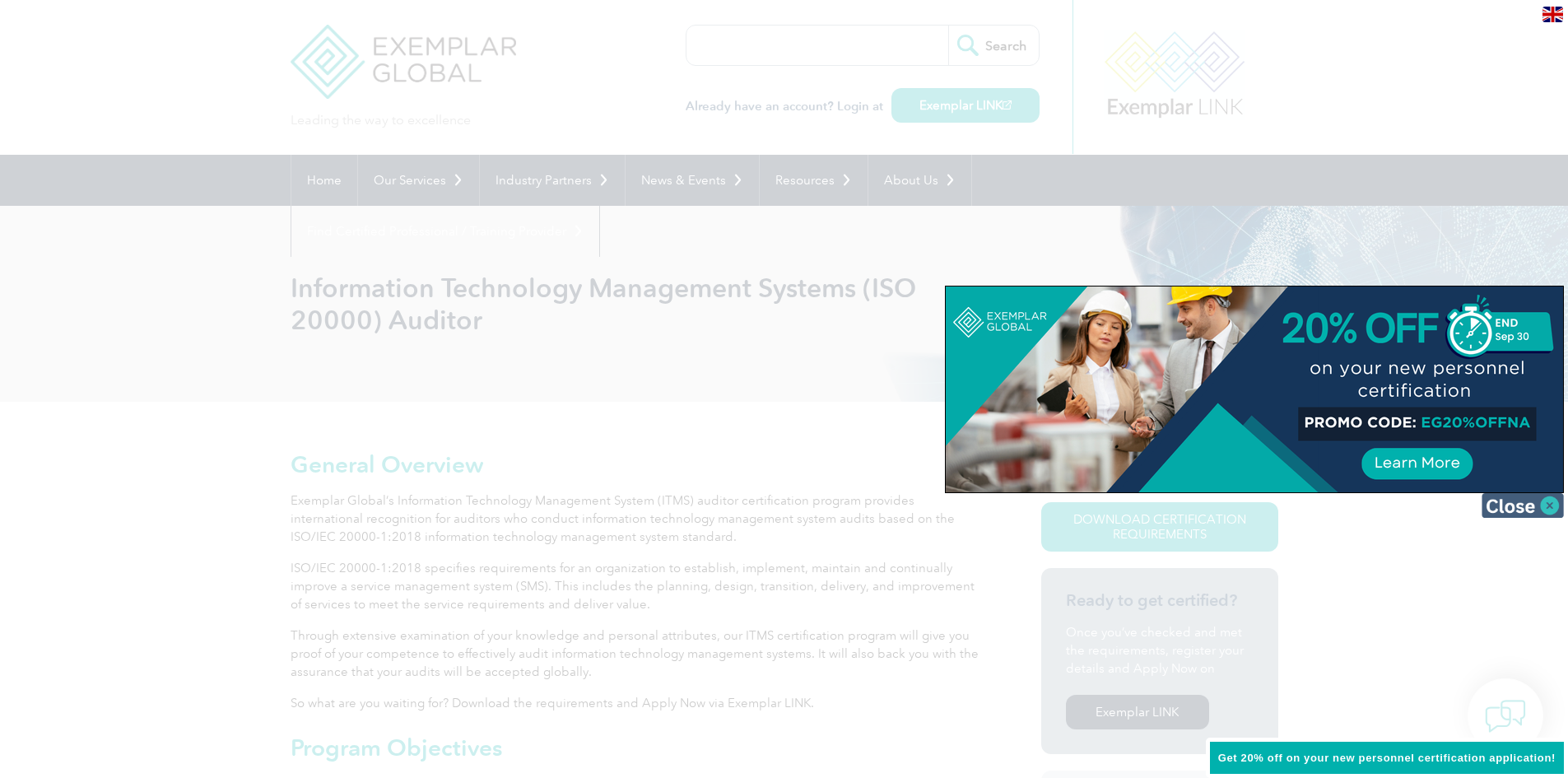
click at [1546, 498] on img at bounding box center [1523, 505] width 83 height 25
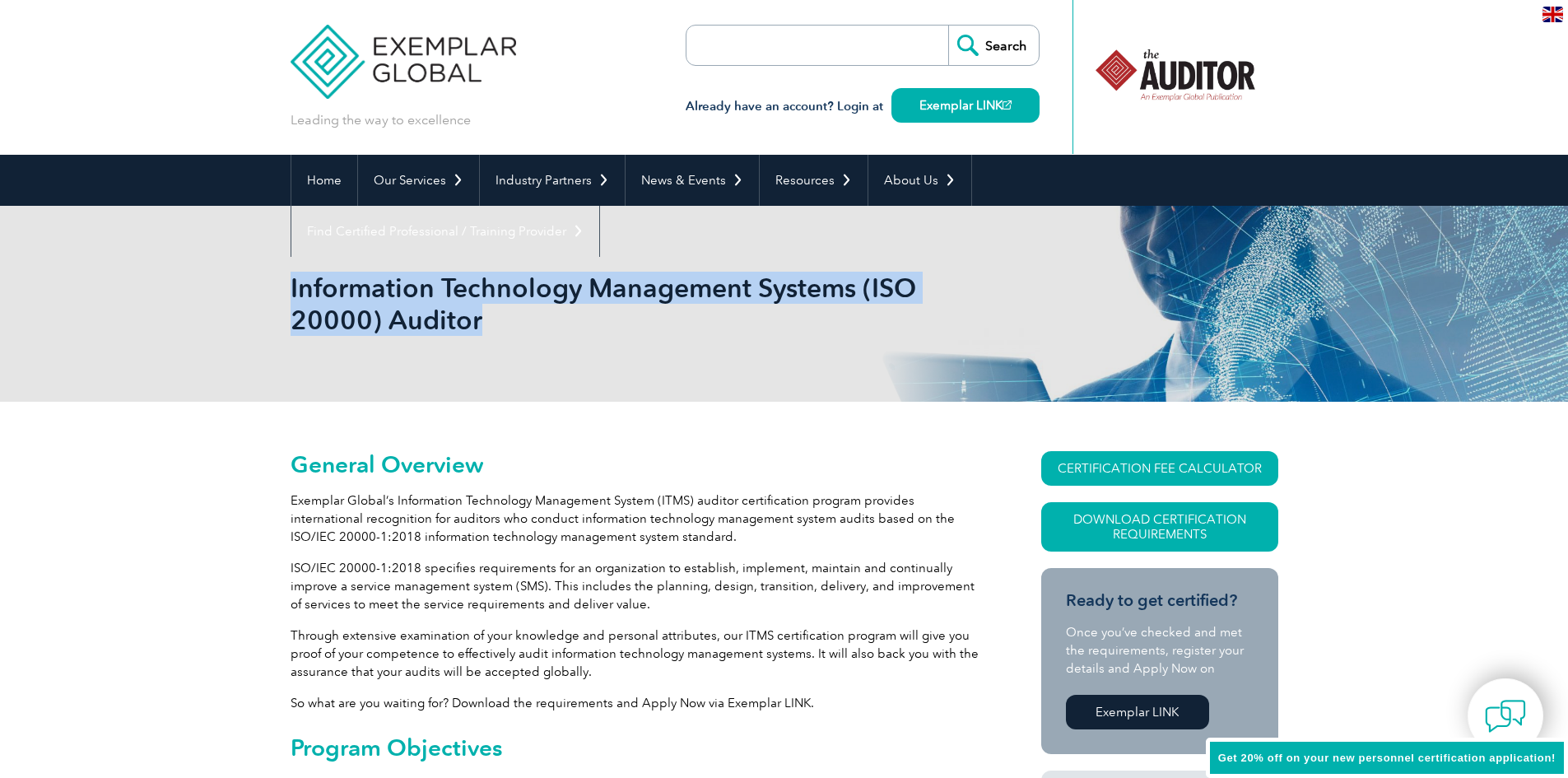
drag, startPoint x: 291, startPoint y: 292, endPoint x: 497, endPoint y: 327, distance: 209.0
click at [497, 327] on h1 "Information Technology Management Systems (ISO 20000) Auditor" at bounding box center [606, 303] width 632 height 64
copy h1 "Information Technology Management Systems (ISO 20000) Auditor"
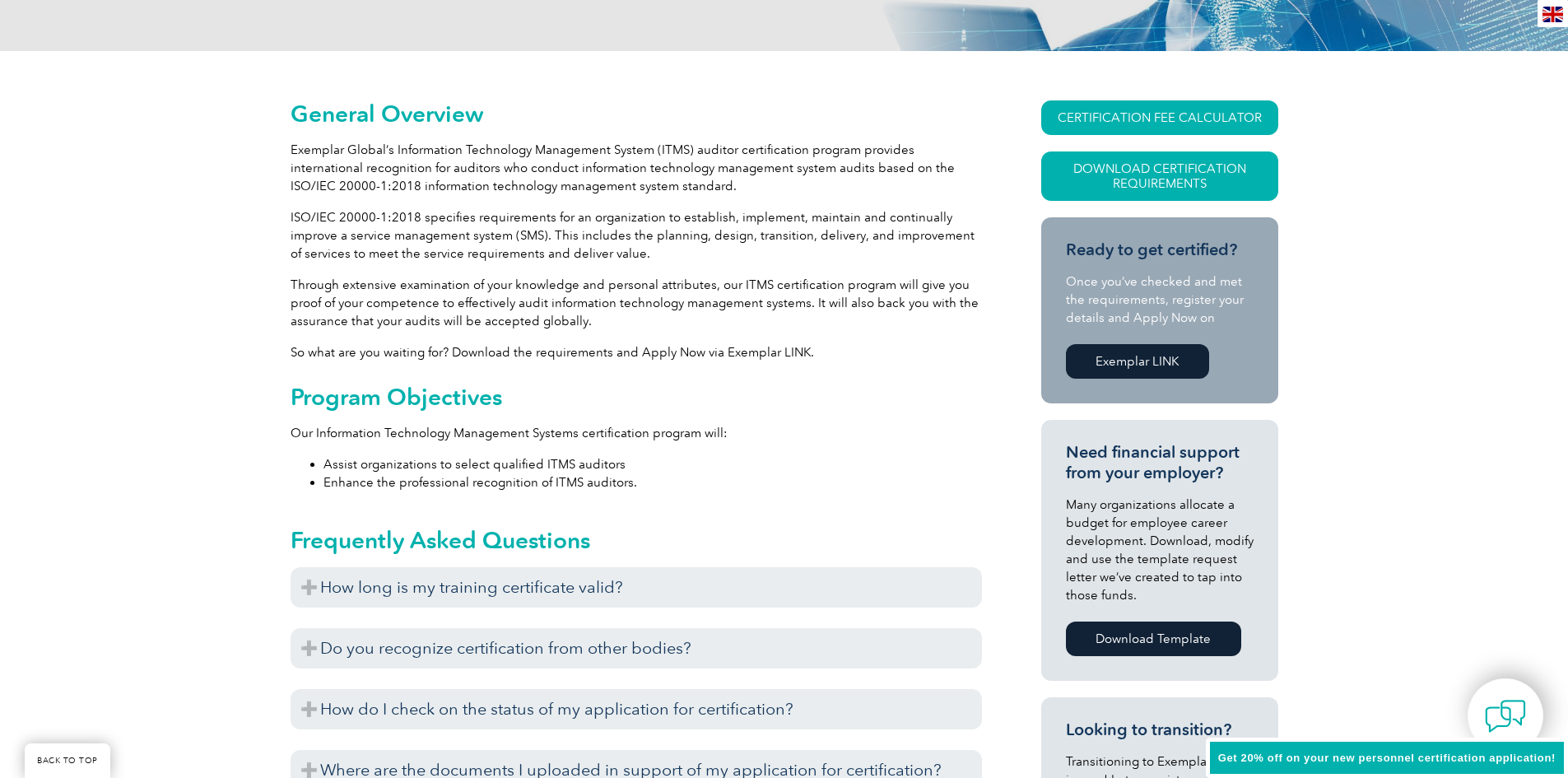
scroll to position [330, 0]
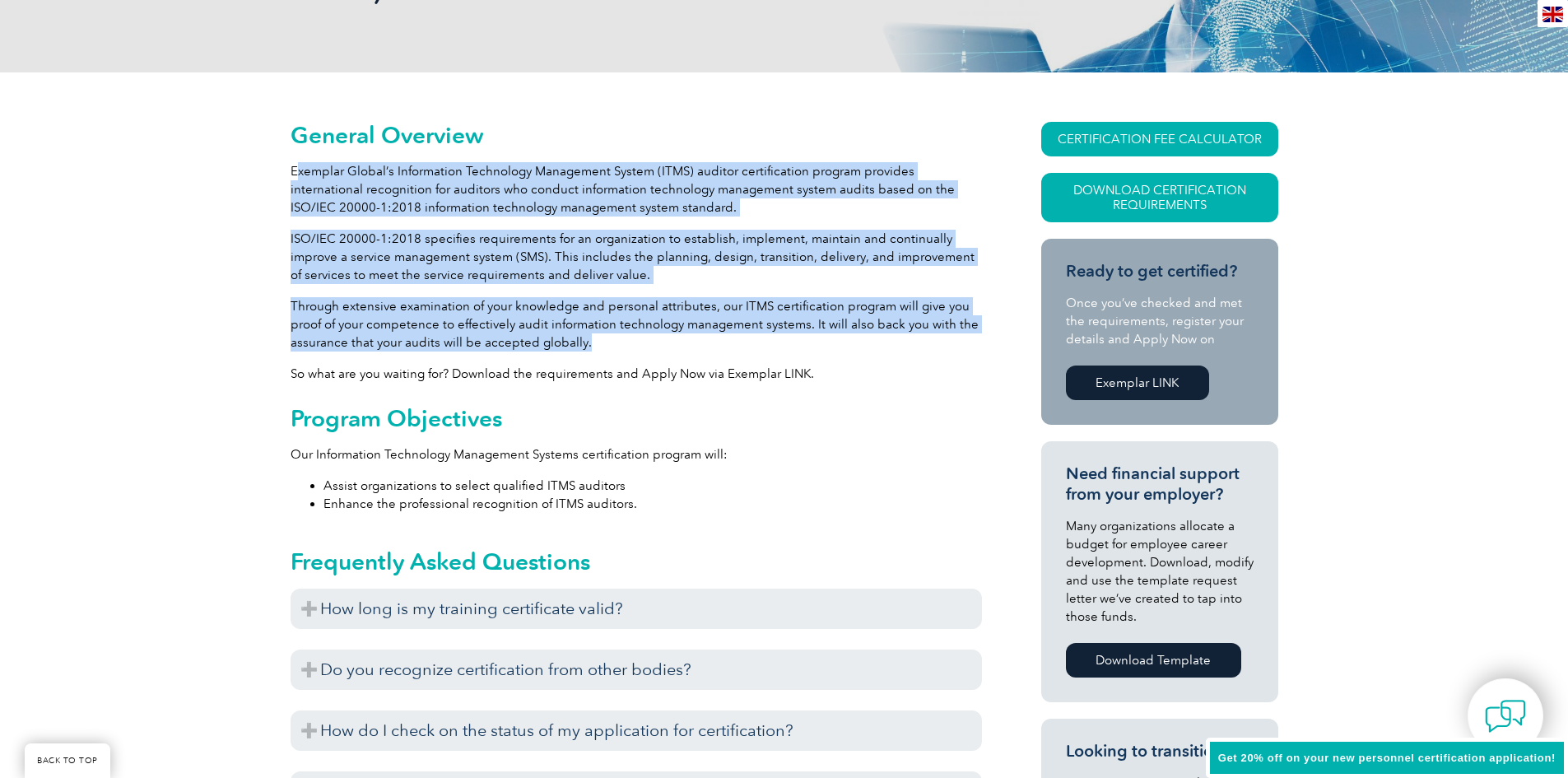
drag, startPoint x: 295, startPoint y: 173, endPoint x: 591, endPoint y: 338, distance: 338.9
copy div "xemplar Global’s Information Technology Management System (ITMS) auditor certif…"
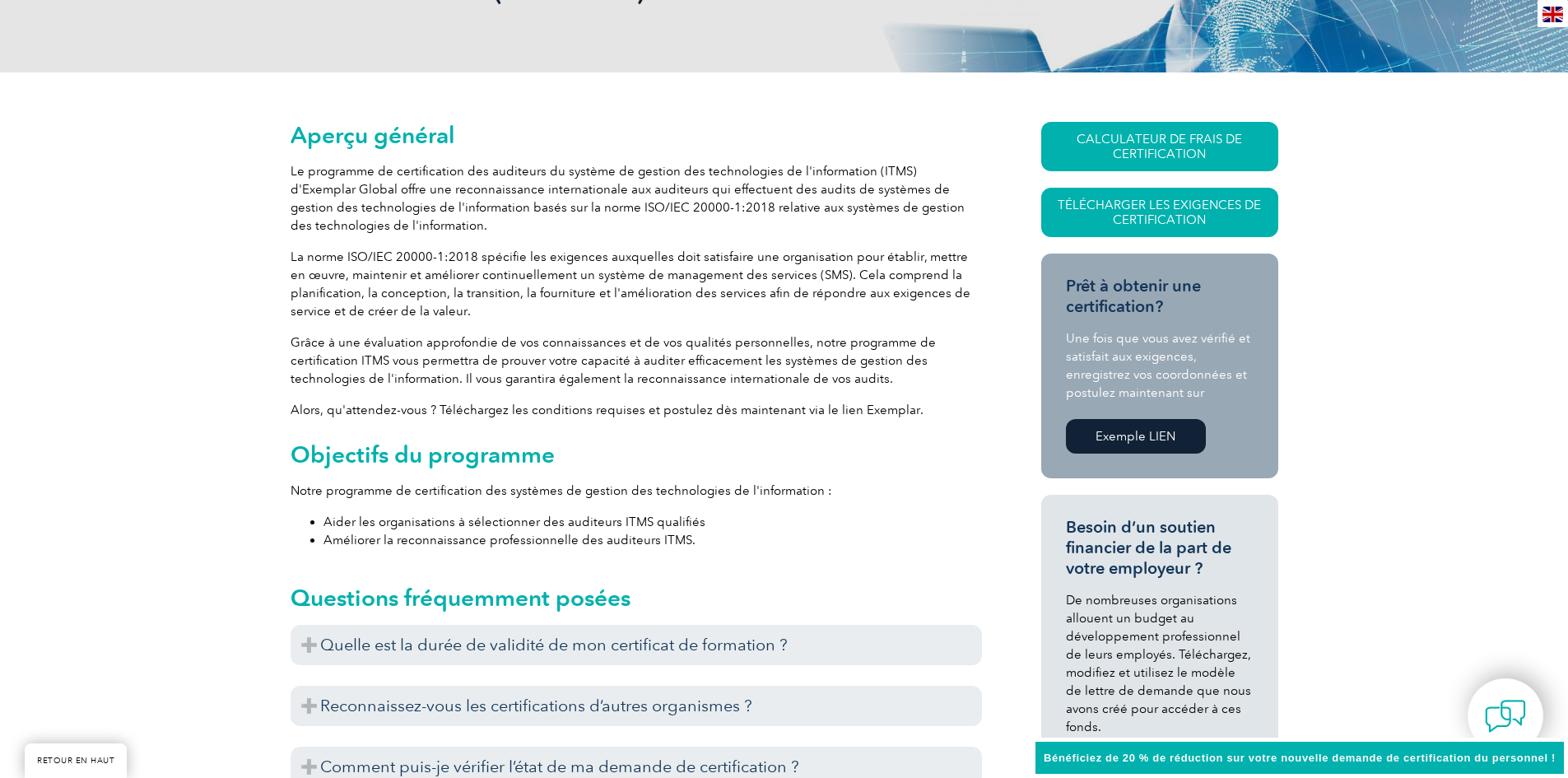
click at [908, 443] on h2 "Objectifs du programme" at bounding box center [636, 454] width 692 height 26
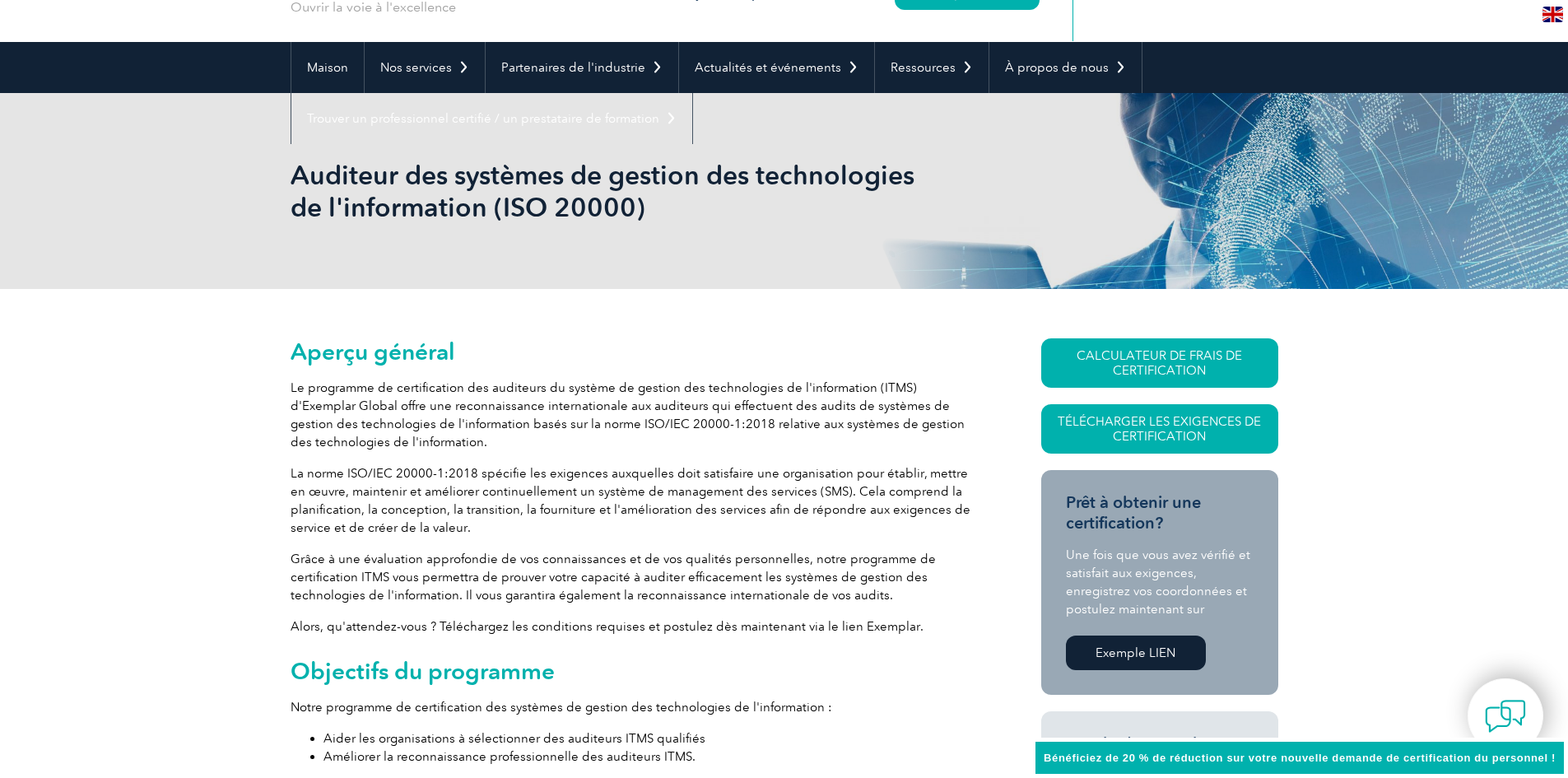
scroll to position [83, 0]
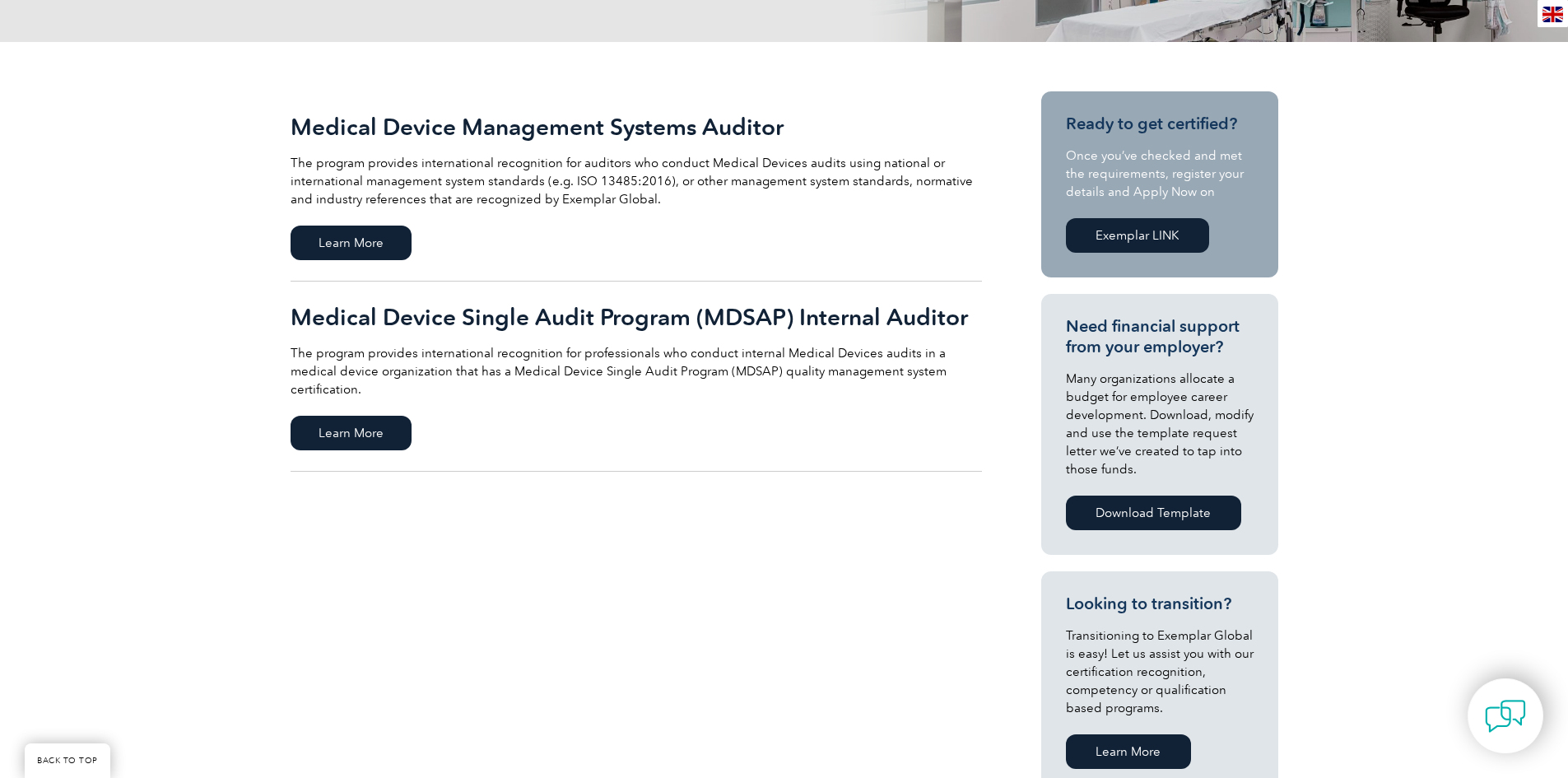
scroll to position [330, 0]
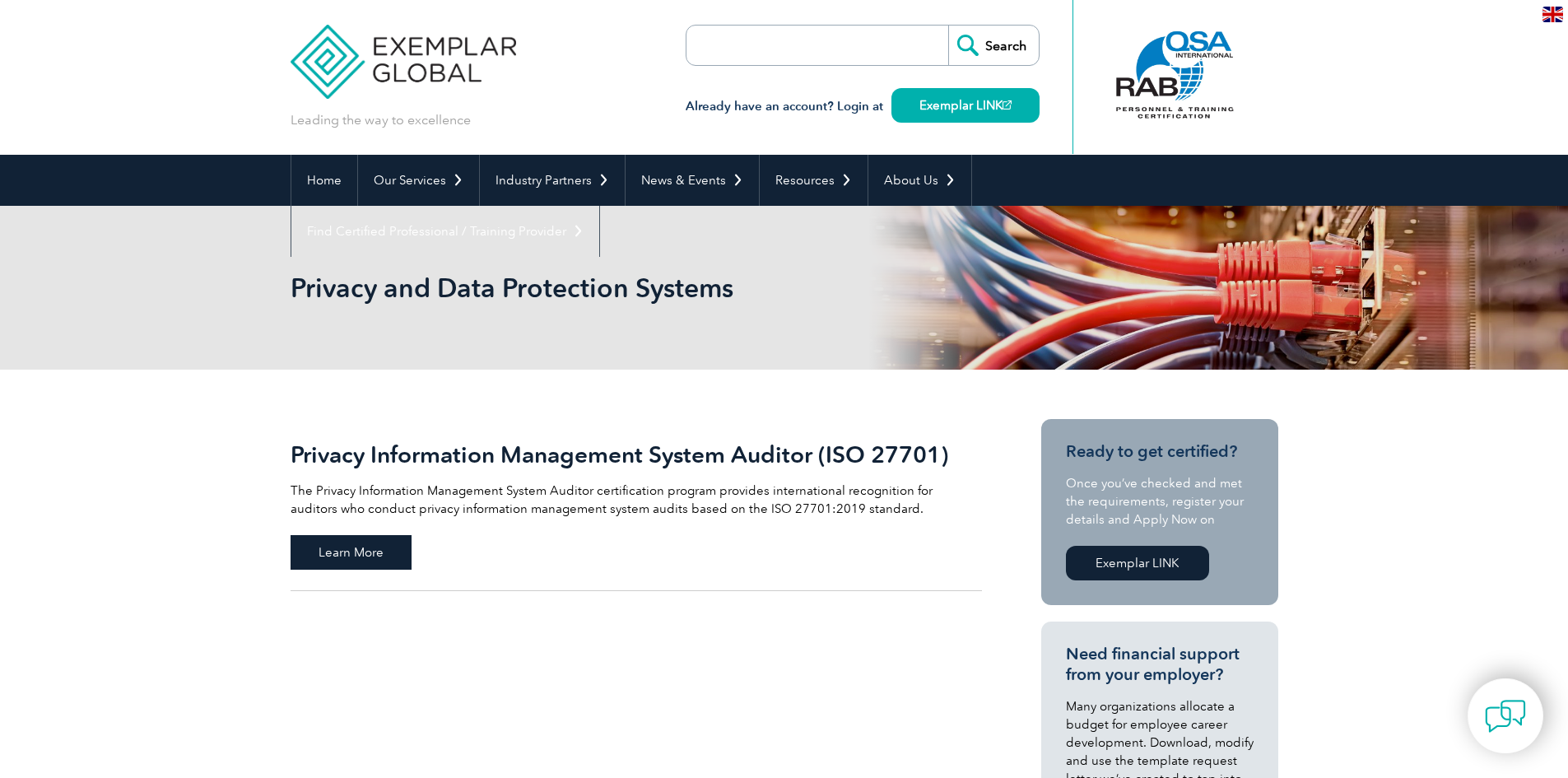
click at [374, 548] on span "Learn More" at bounding box center [351, 552] width 121 height 35
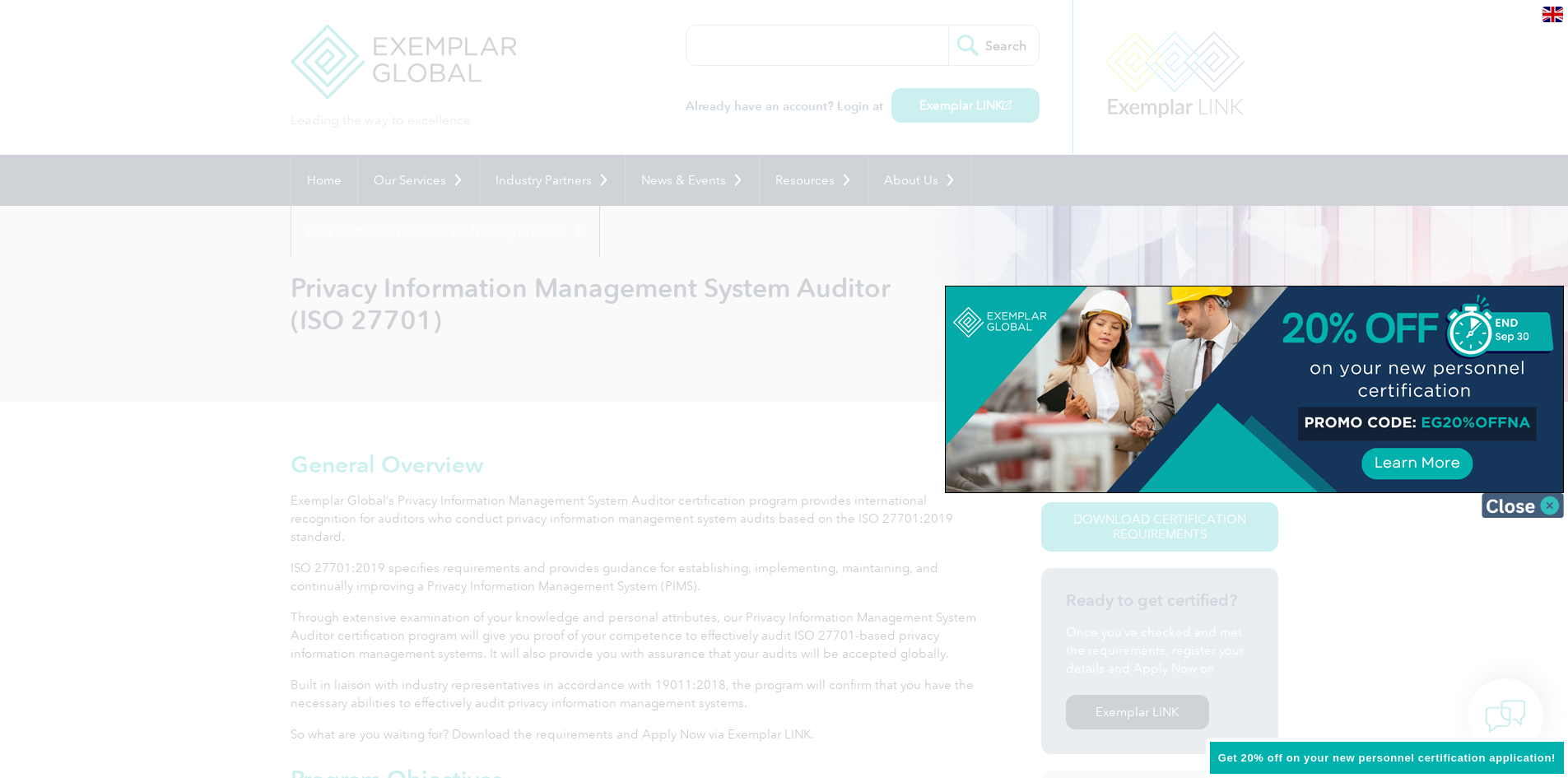
click at [1519, 498] on img at bounding box center [1523, 505] width 83 height 25
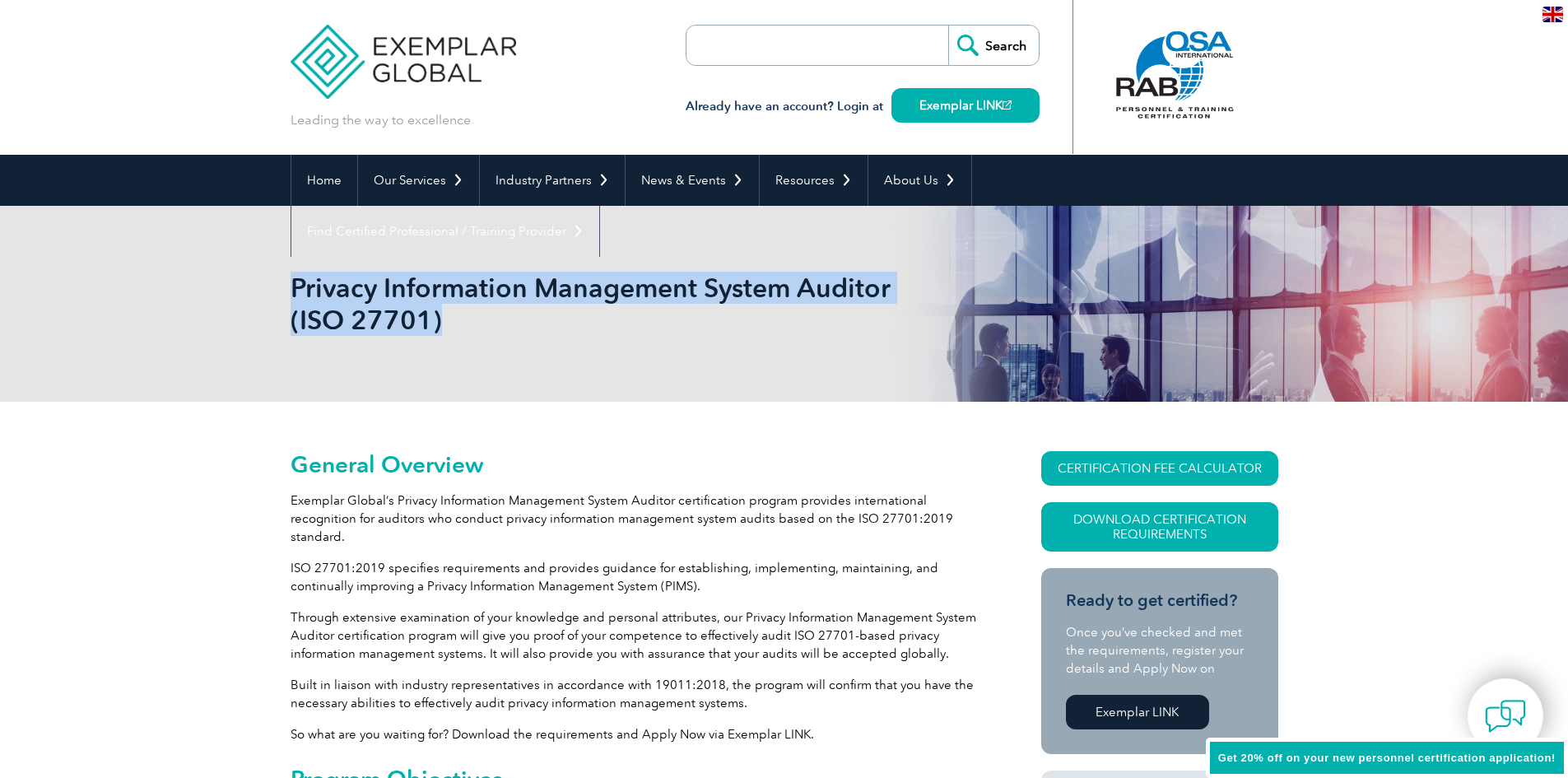
drag, startPoint x: 294, startPoint y: 283, endPoint x: 450, endPoint y: 320, distance: 160.3
click at [450, 320] on h1 "Privacy Information Management System Auditor (ISO 27701)" at bounding box center [606, 303] width 632 height 64
copy h1 "Privacy Information Management System Auditor (ISO 27701)"
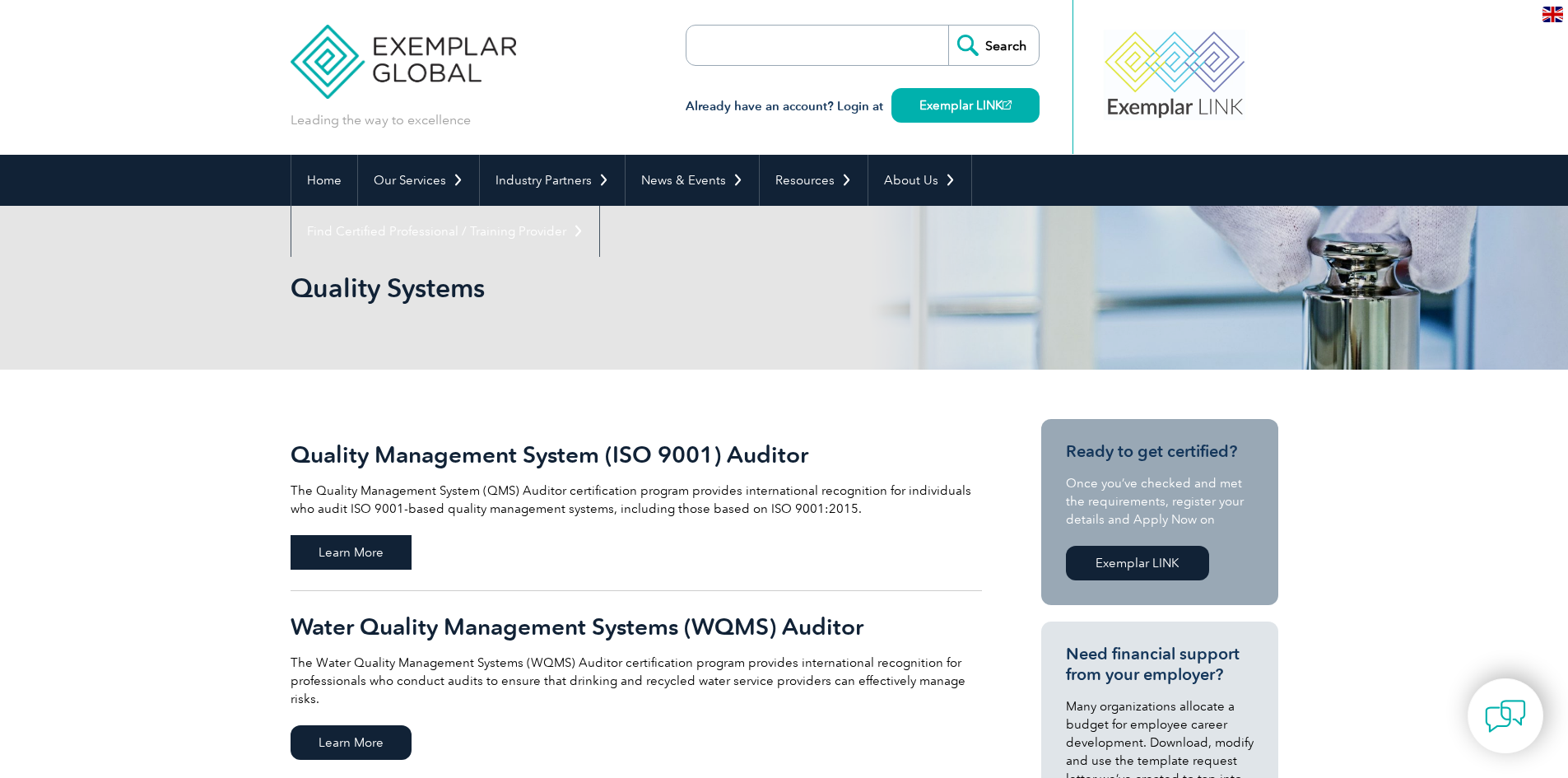
click at [380, 551] on span "Learn More" at bounding box center [351, 552] width 121 height 35
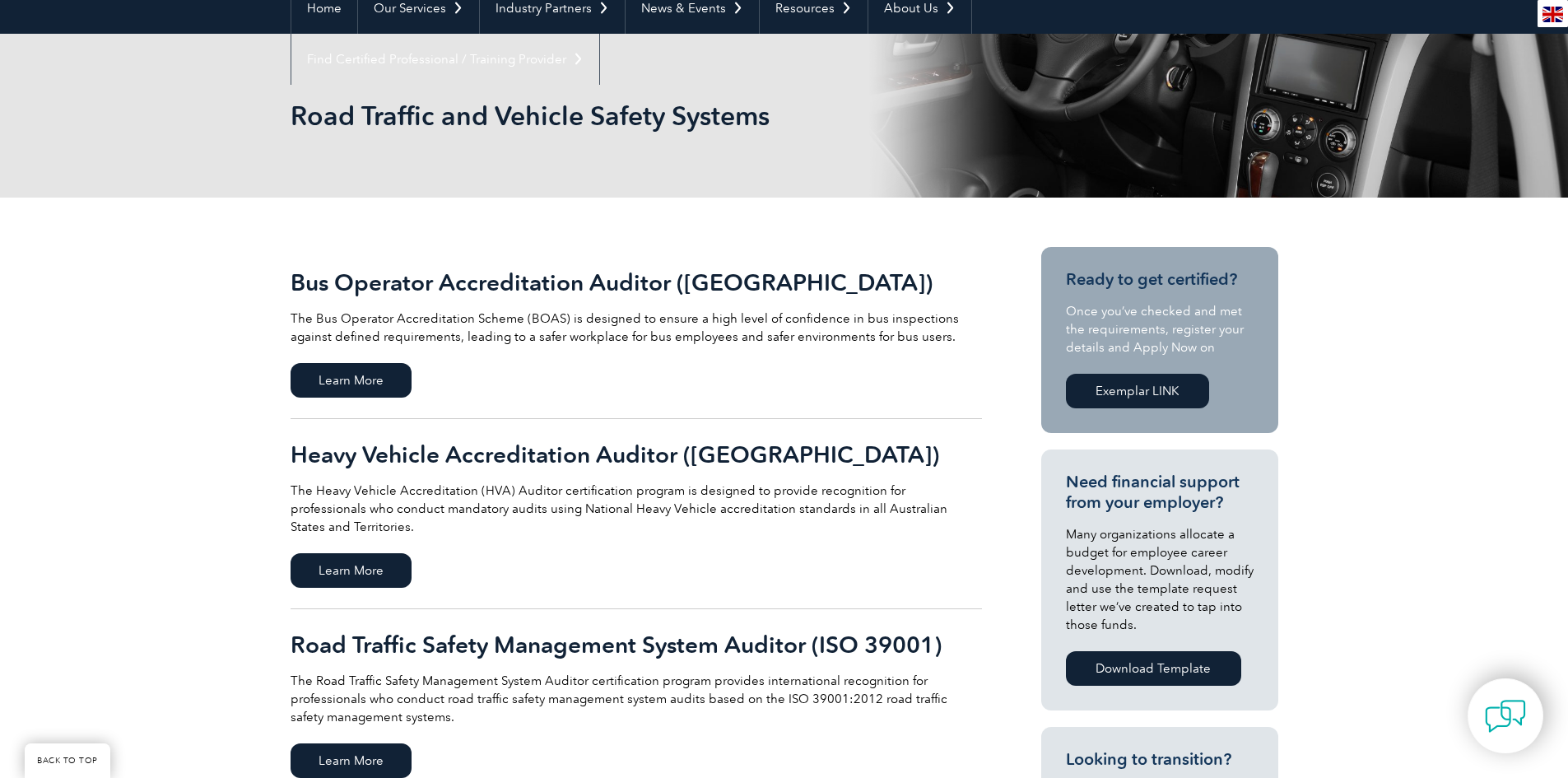
scroll to position [247, 0]
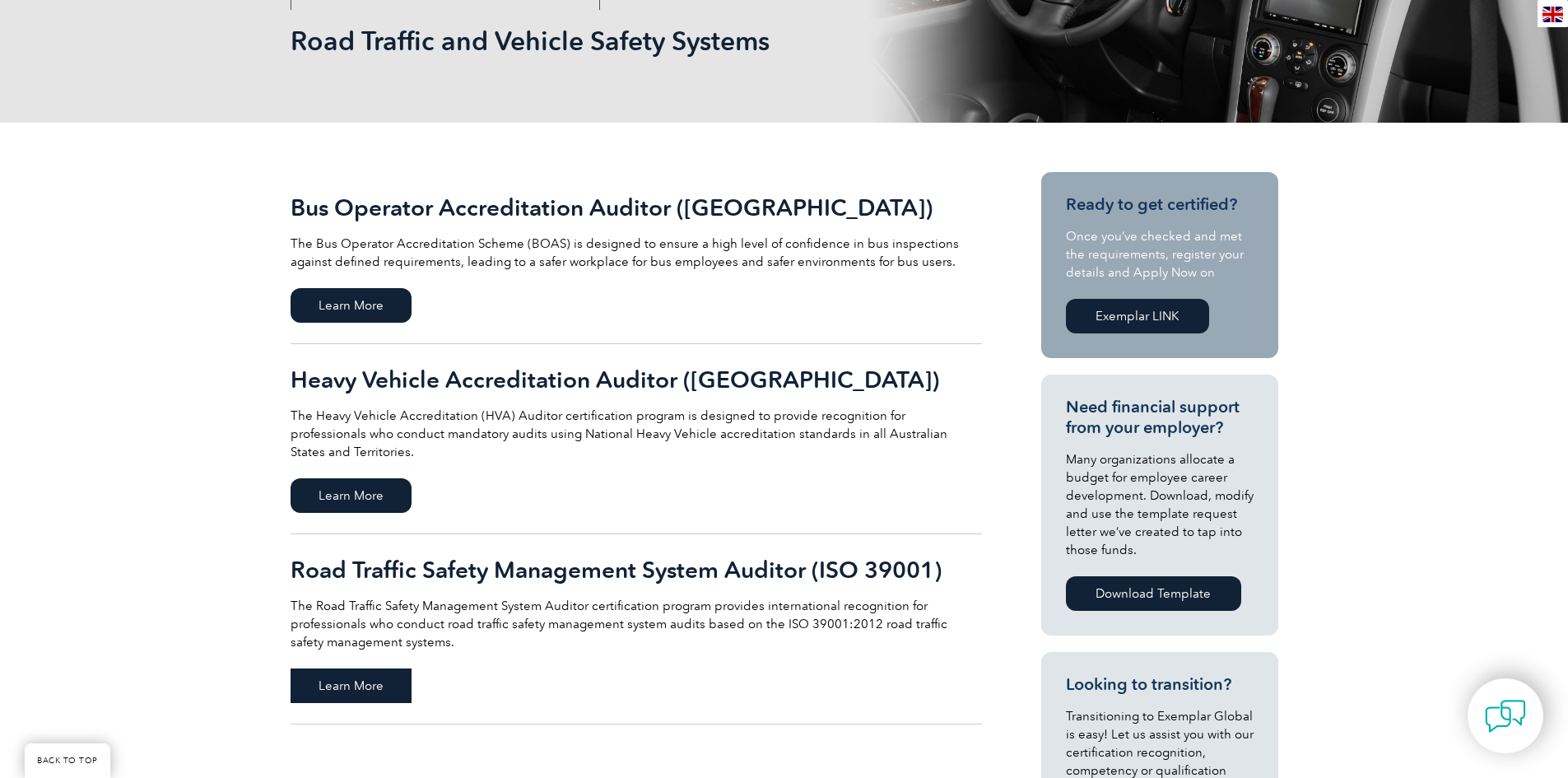
click at [366, 669] on span "Learn More" at bounding box center [351, 686] width 121 height 35
